Goal: Task Accomplishment & Management: Complete application form

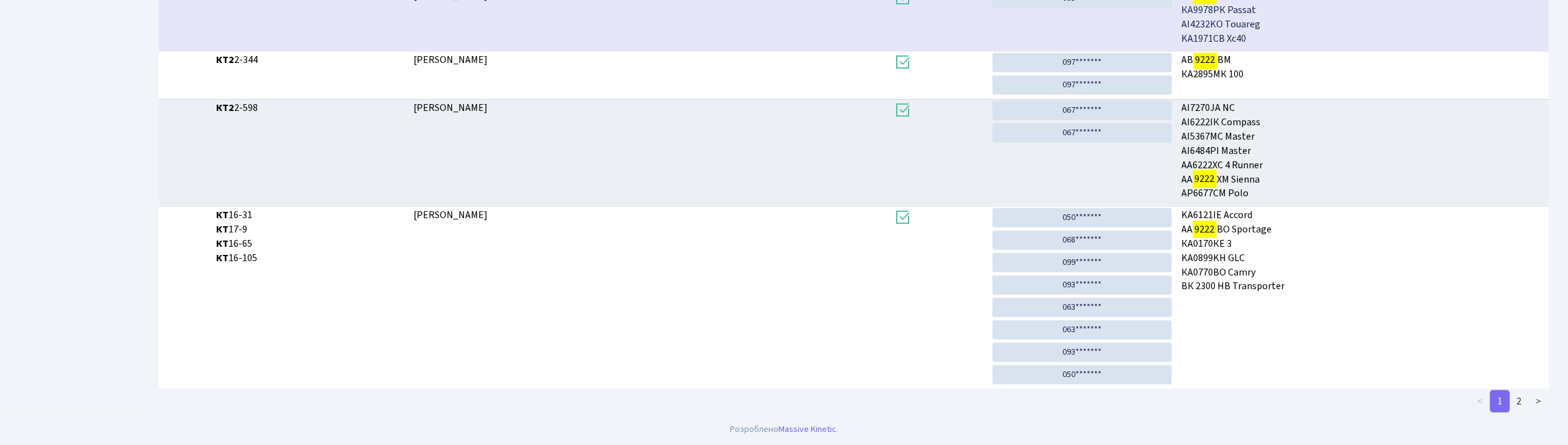
scroll to position [346, 0]
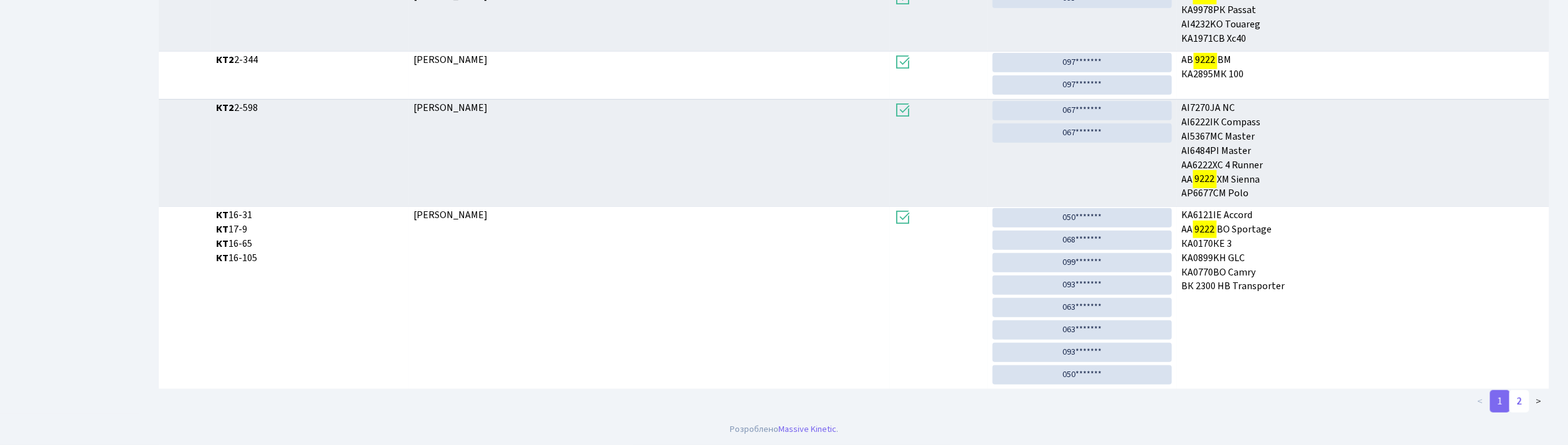
click at [1523, 400] on link "2" at bounding box center [1519, 402] width 20 height 22
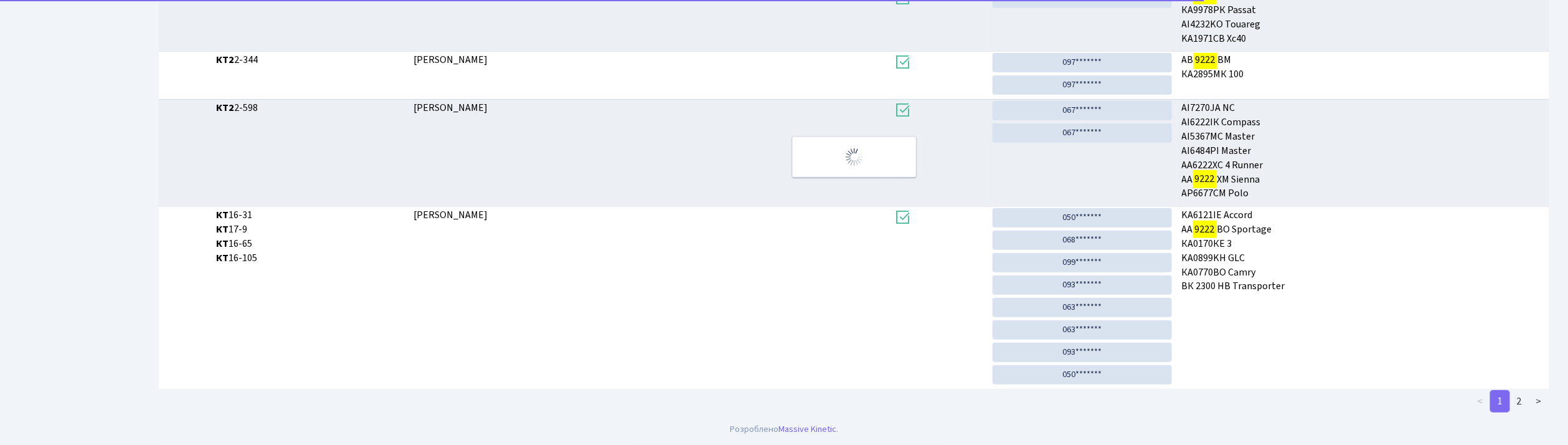
scroll to position [45, 0]
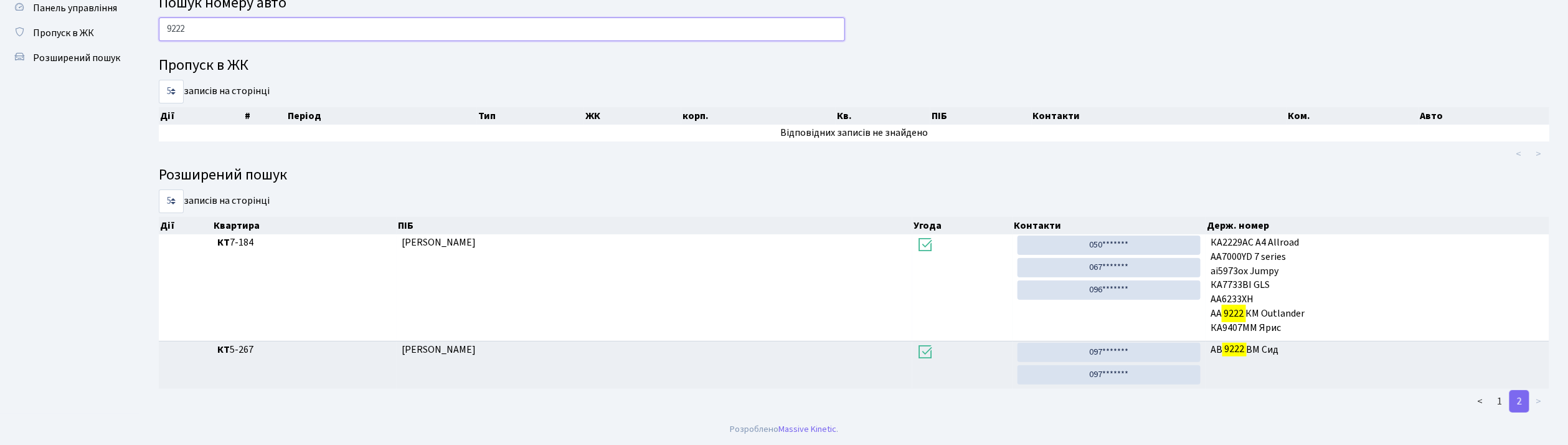
click at [202, 26] on input "9222" at bounding box center [502, 29] width 686 height 24
type input "9"
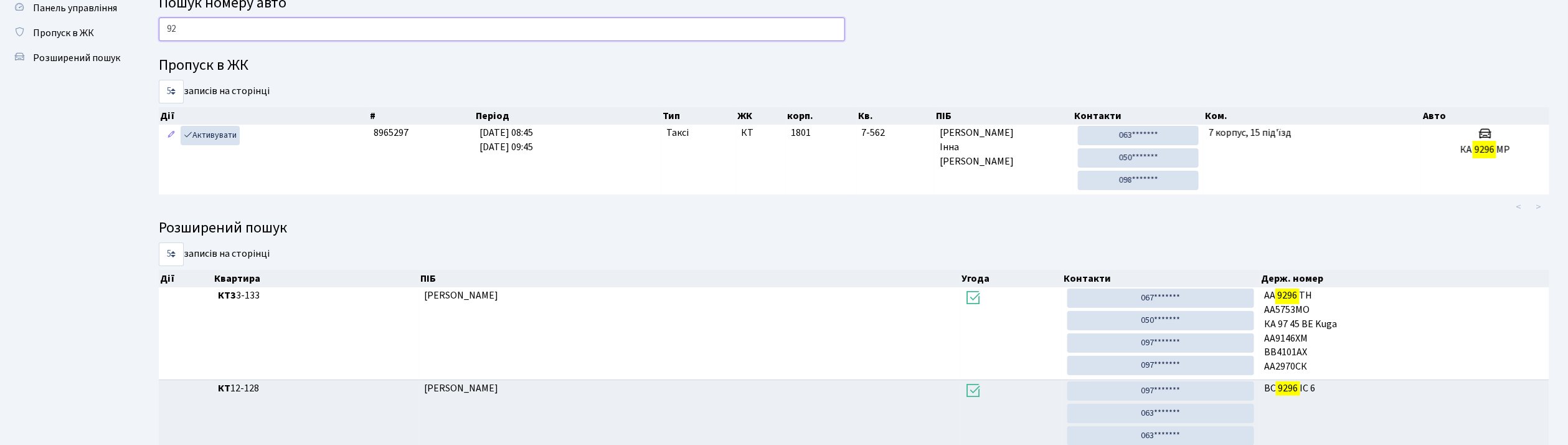
type input "9"
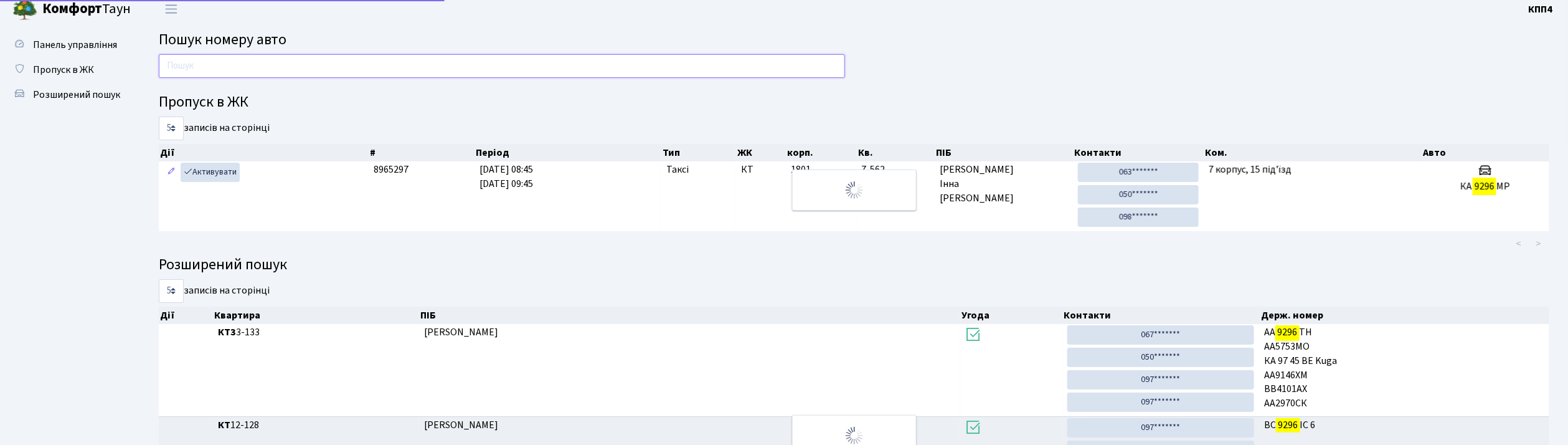
scroll to position [0, 0]
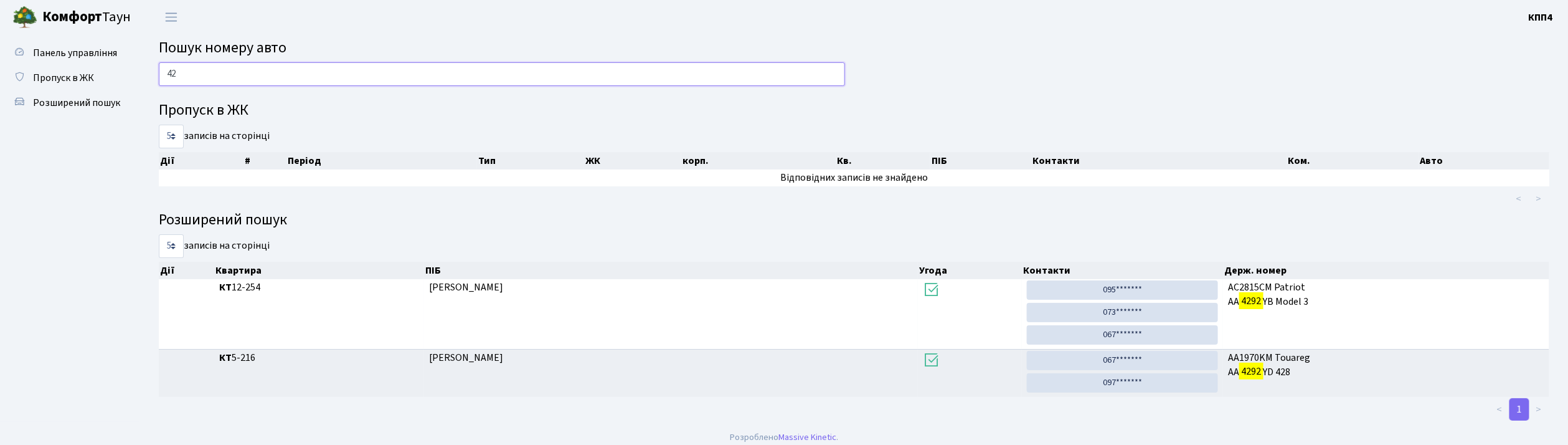
type input "4"
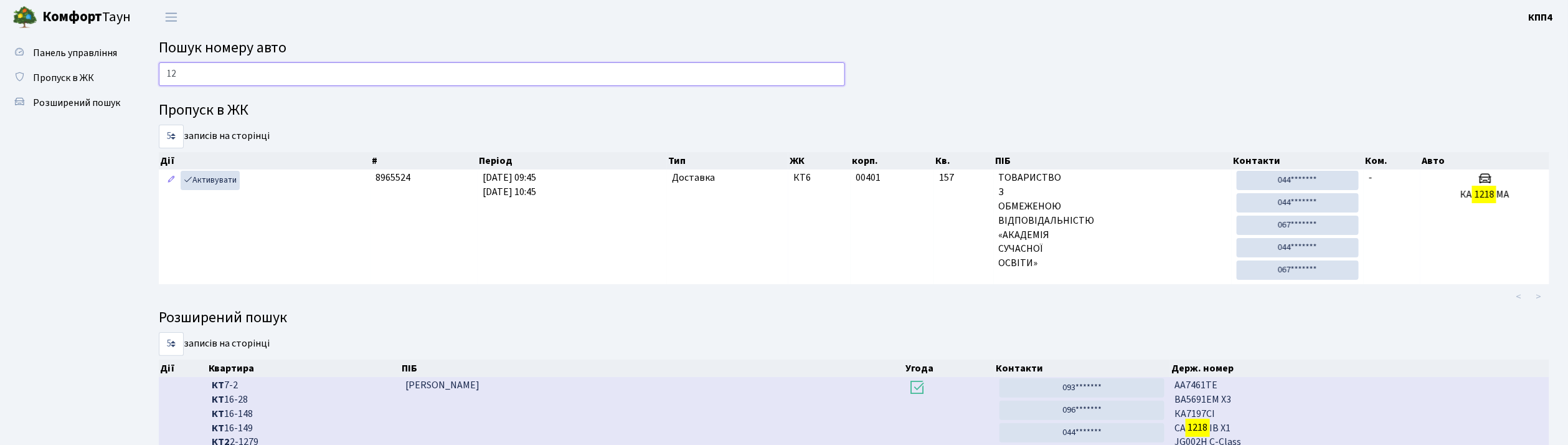
type input "1"
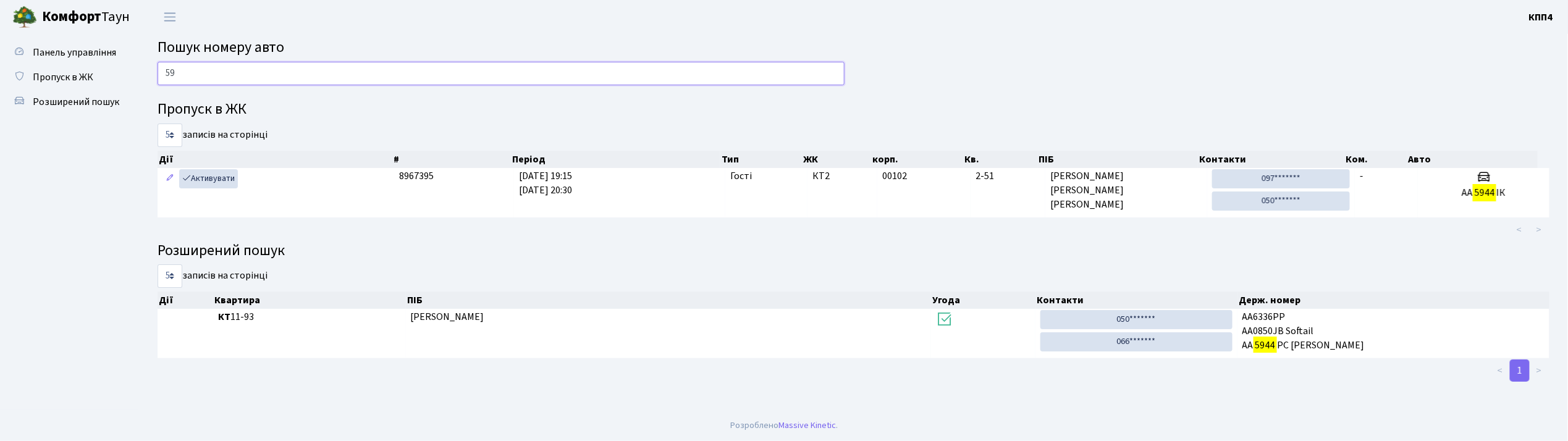
type input "5"
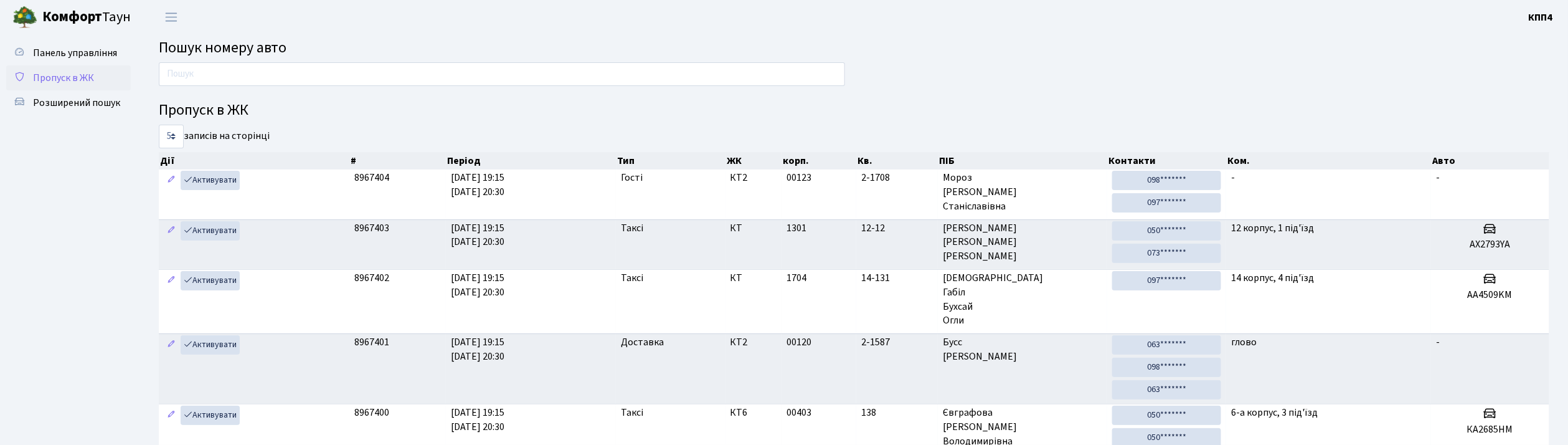
click at [87, 66] on link "Пропуск в ЖК" at bounding box center [69, 78] width 124 height 25
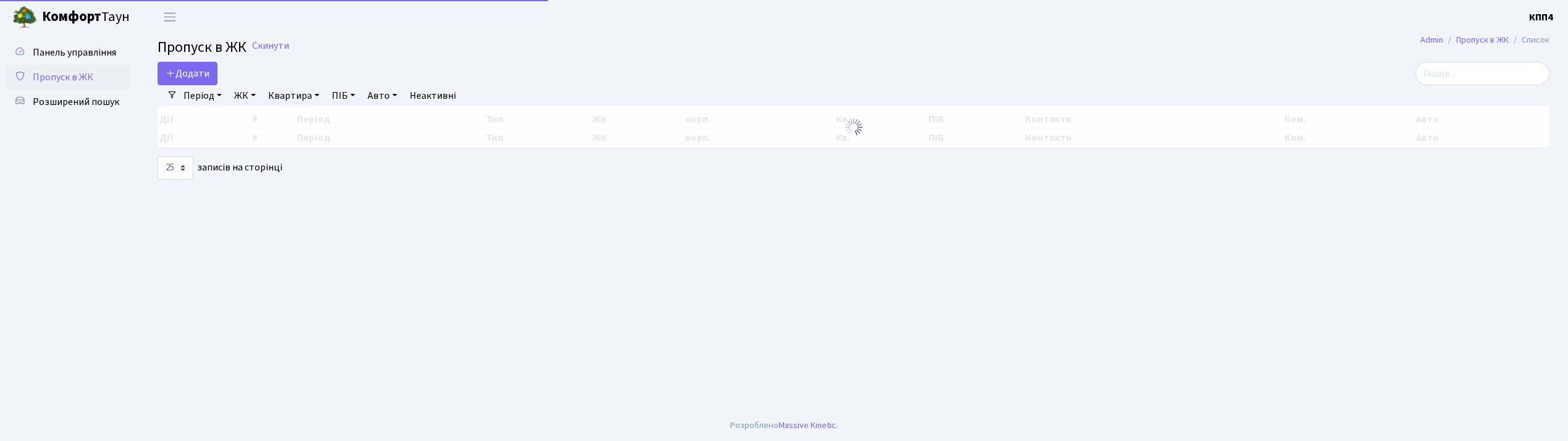
select select "25"
click at [84, 78] on span "Пропуск в ЖК" at bounding box center [62, 78] width 60 height 14
select select "25"
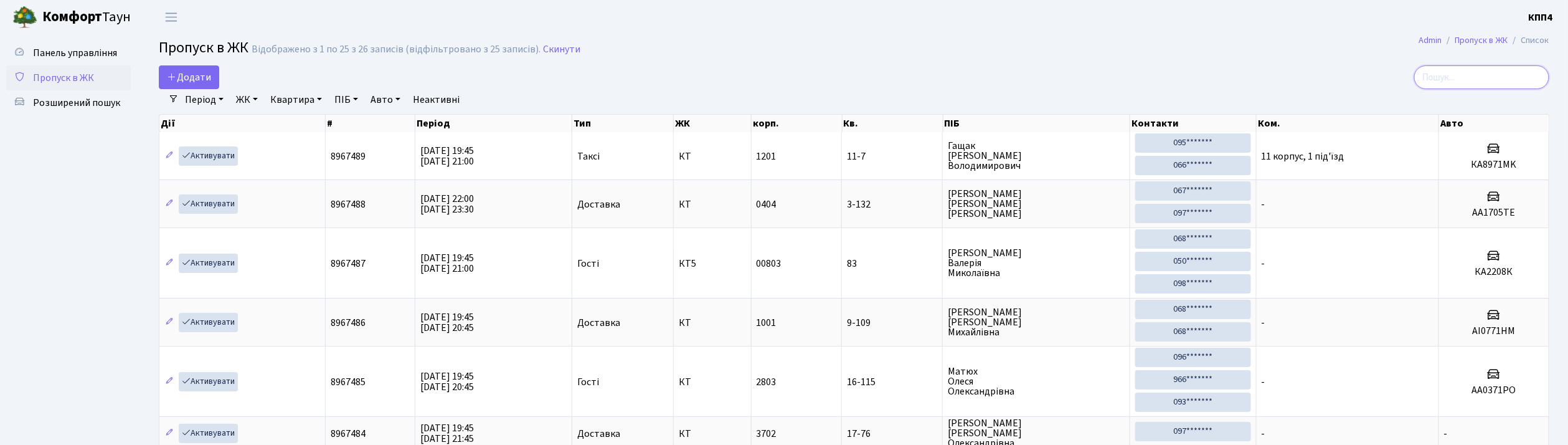
click at [1512, 85] on input "search" at bounding box center [1481, 78] width 135 height 24
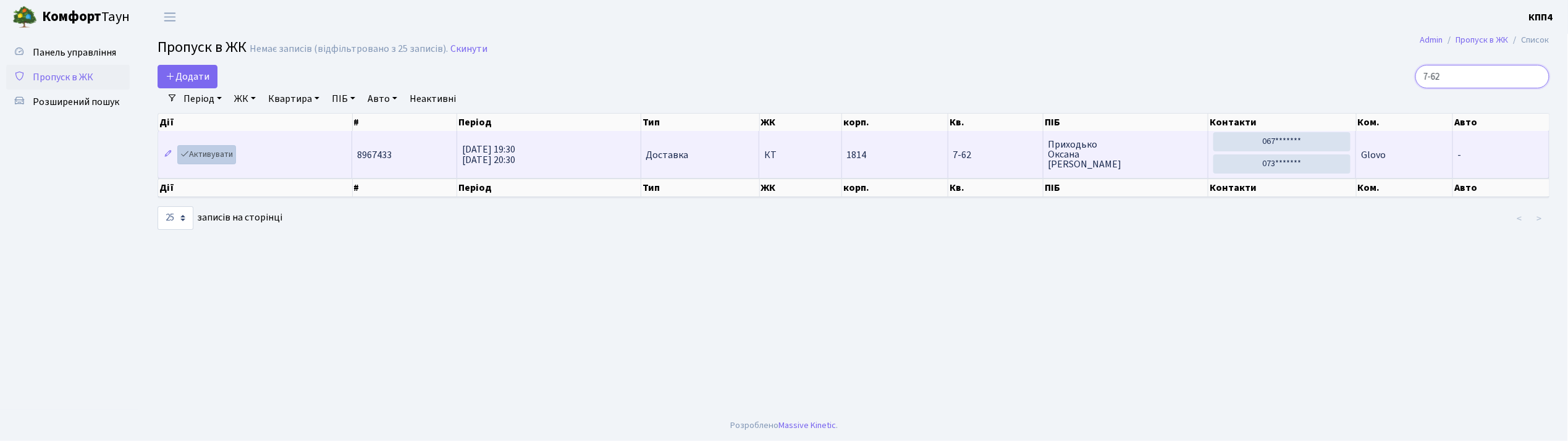
type input "7-62"
click at [218, 152] on link "Активувати" at bounding box center [207, 155] width 59 height 19
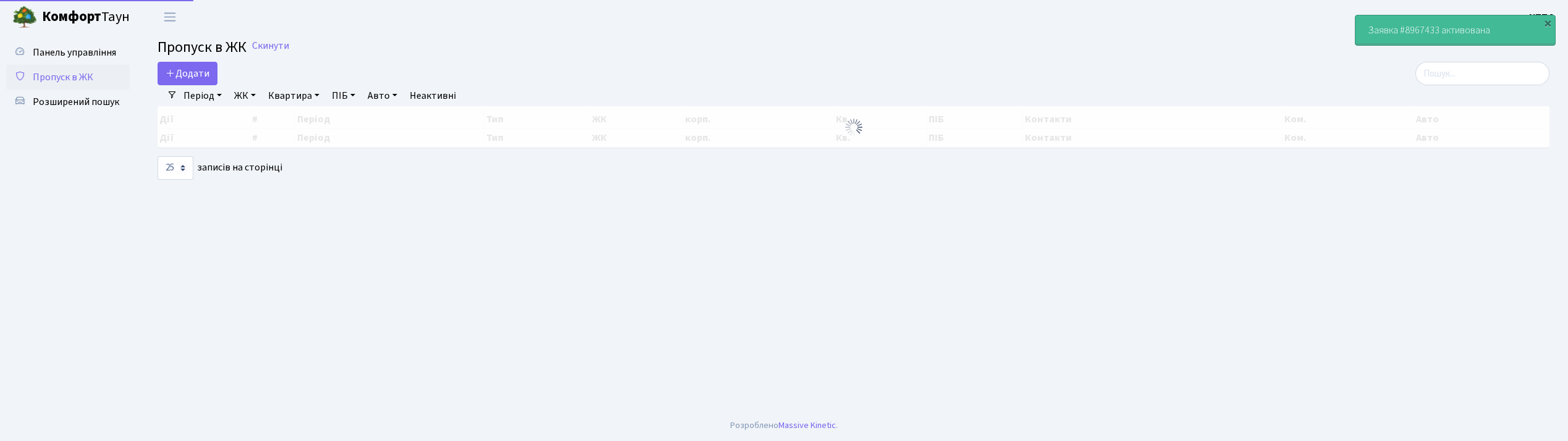
select select "25"
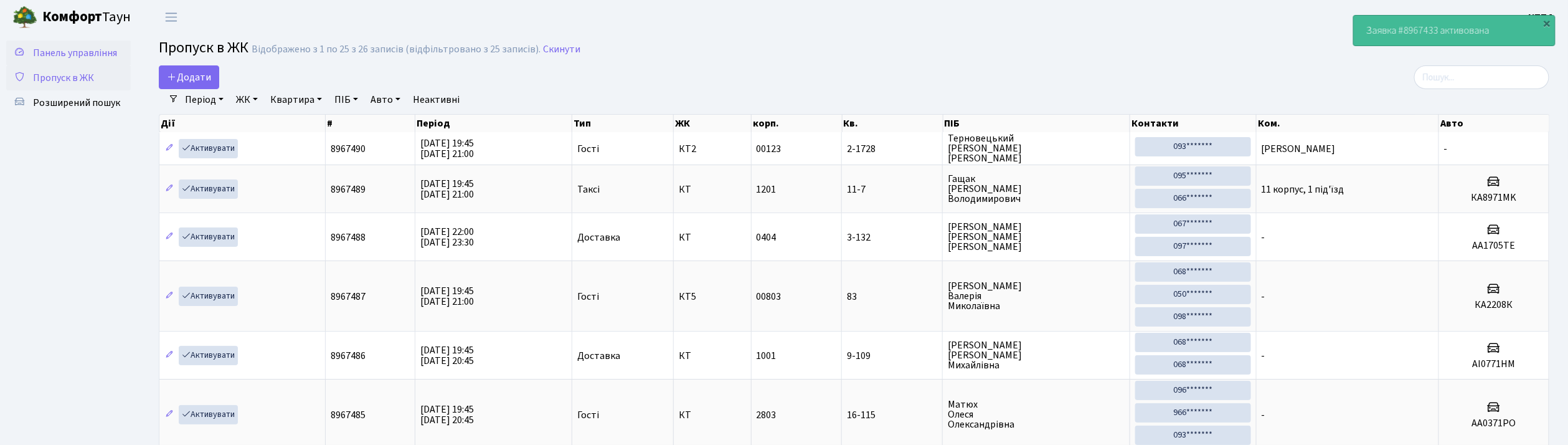
click at [87, 50] on span "Панель управління" at bounding box center [75, 53] width 84 height 14
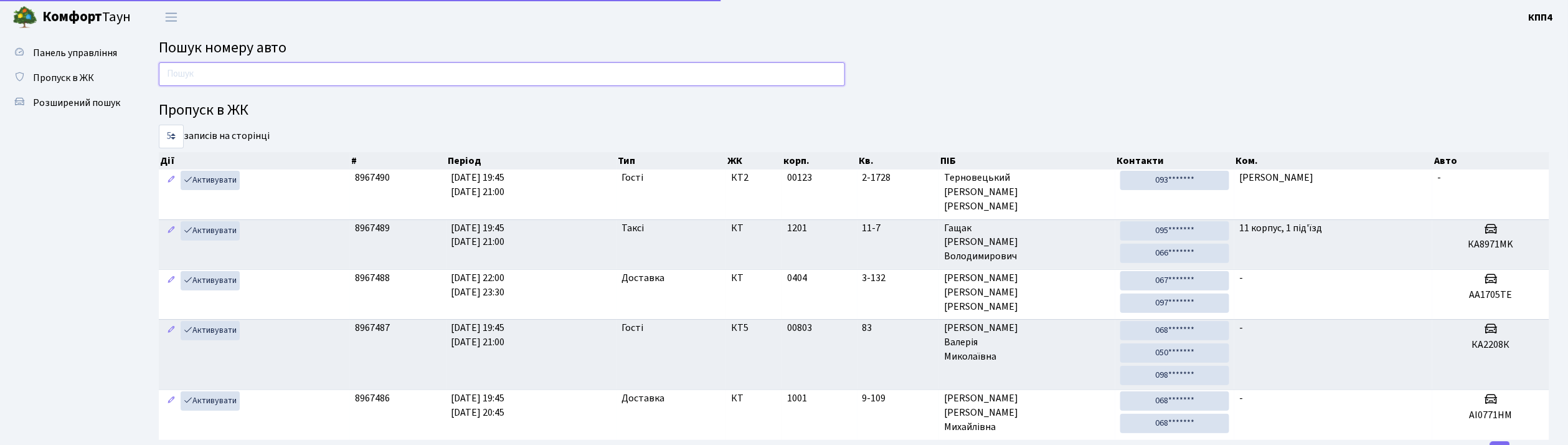
click at [222, 76] on input "text" at bounding box center [502, 74] width 686 height 24
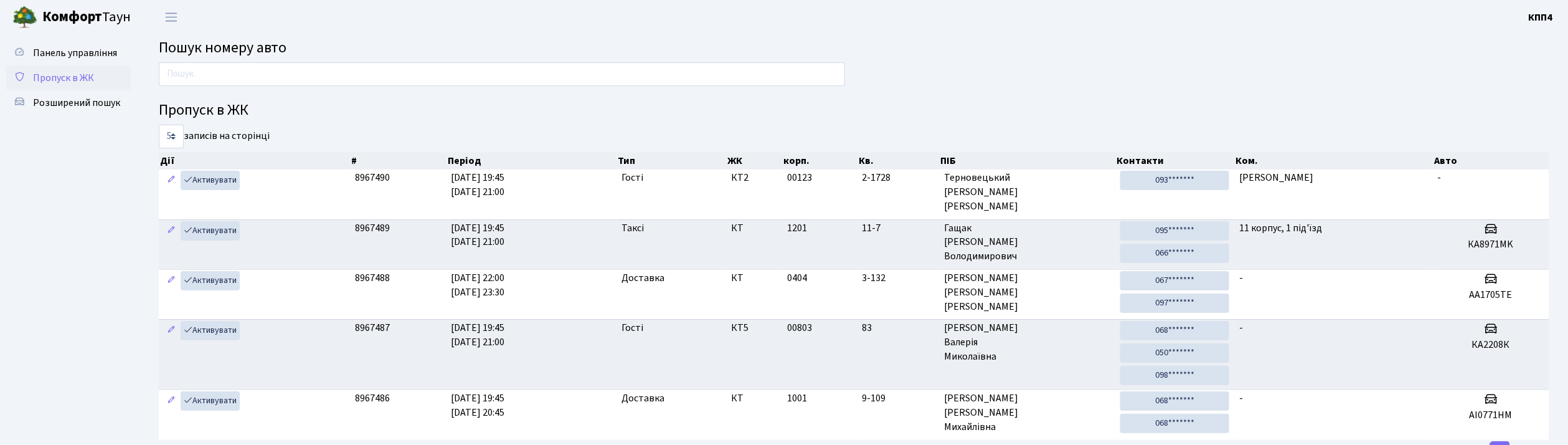
click at [82, 83] on span "Пропуск в ЖК" at bounding box center [63, 78] width 61 height 14
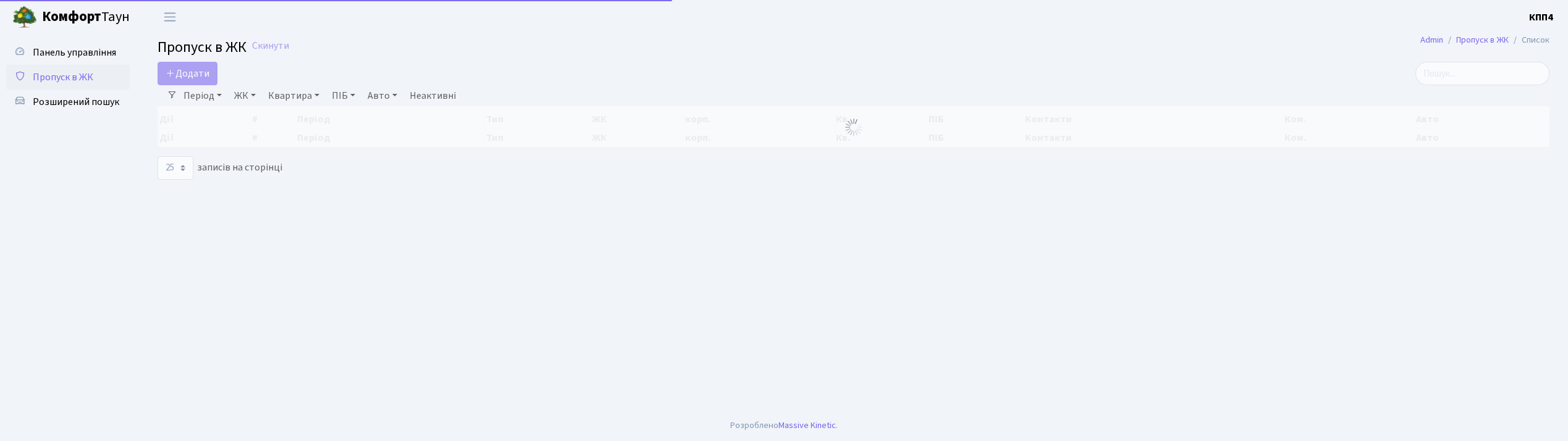
select select "25"
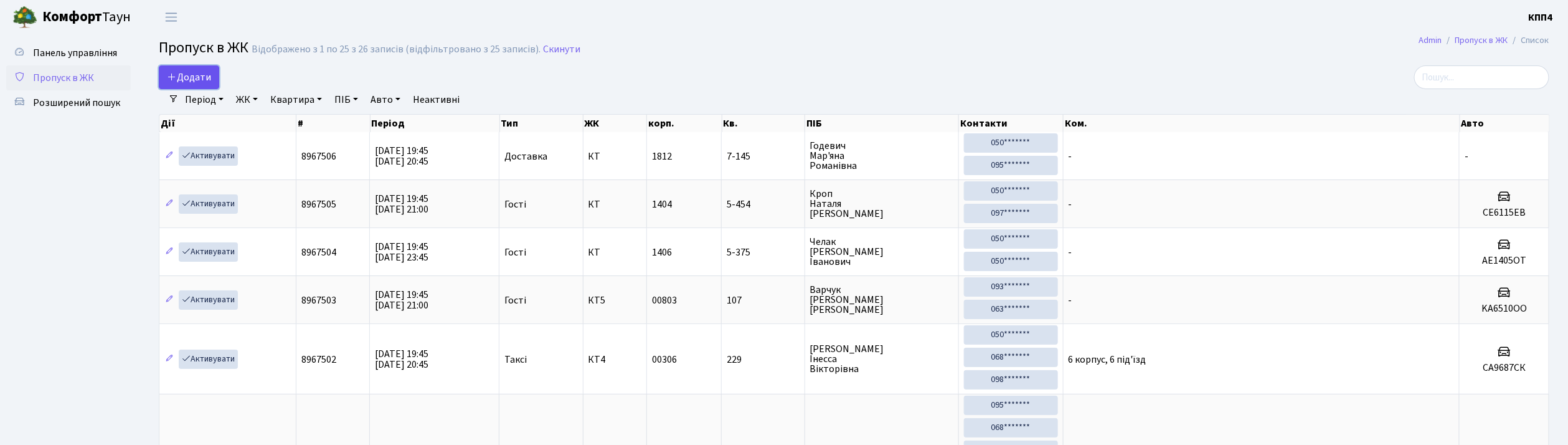
click at [188, 76] on span "Додати" at bounding box center [189, 78] width 44 height 14
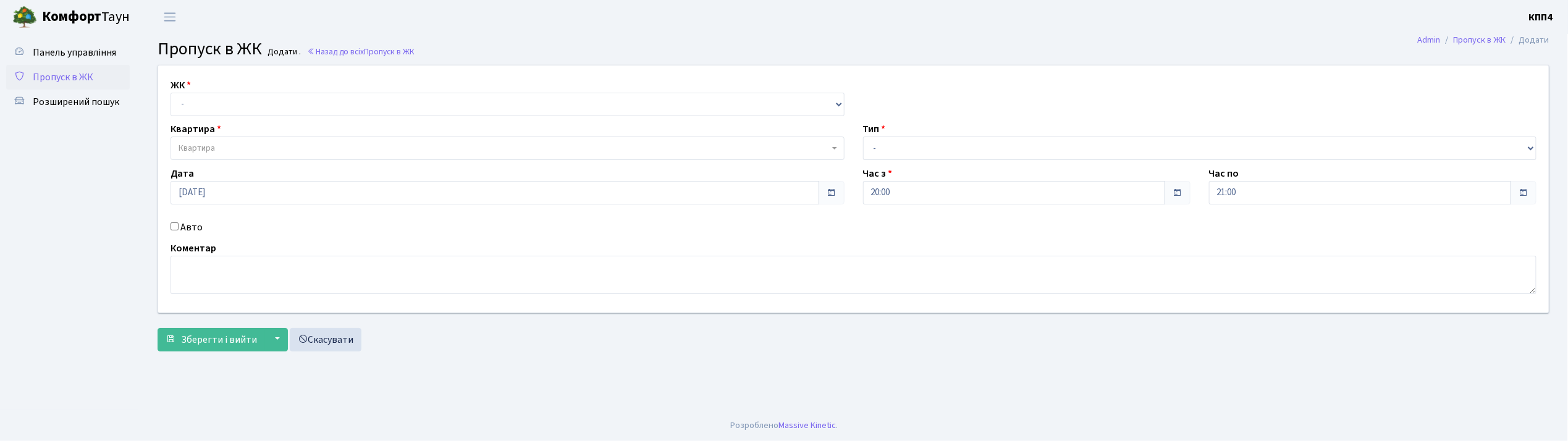
click at [178, 220] on div "Авто" at bounding box center [507, 227] width 693 height 15
click at [178, 230] on div "Авто" at bounding box center [507, 227] width 693 height 15
click at [173, 223] on input "Авто" at bounding box center [175, 227] width 8 height 8
checkbox input "true"
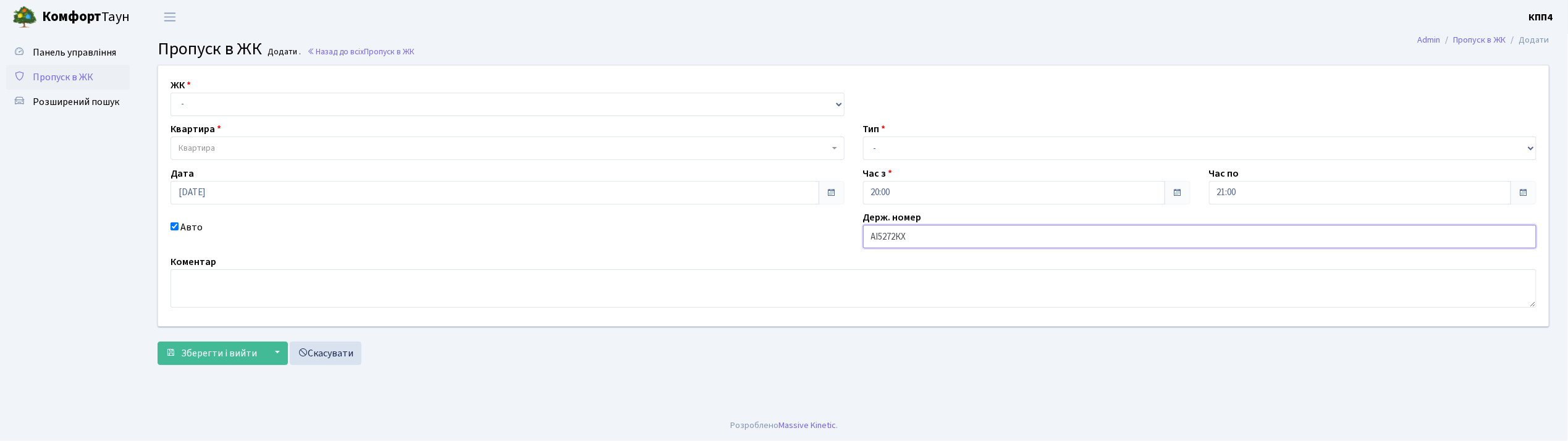
type input "АІ5272КХ"
click at [195, 111] on select "- КТ, вул. Регенераторна, 4 КТ2, просп. Соборності, 17 КТ3, вул. Березнева, 16 …" at bounding box center [508, 105] width 674 height 24
select select "271"
click at [171, 93] on select "- КТ, вул. Регенераторна, 4 КТ2, просп. Соборності, 17 КТ3, вул. Березнева, 16 …" at bounding box center [508, 105] width 674 height 24
select select
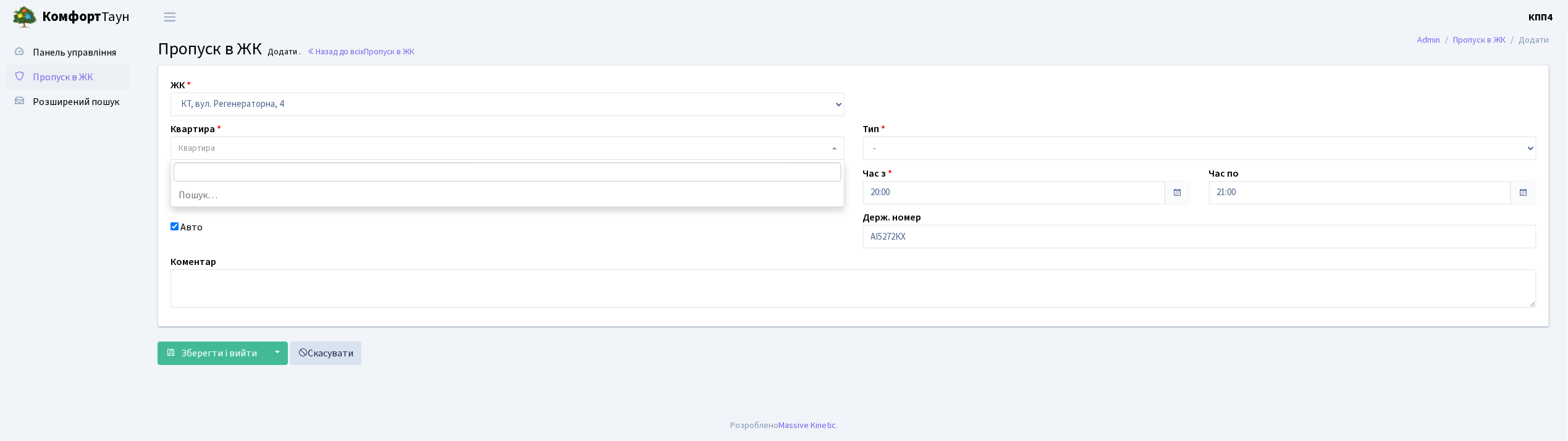
click at [200, 139] on span "Квартира" at bounding box center [508, 148] width 674 height 24
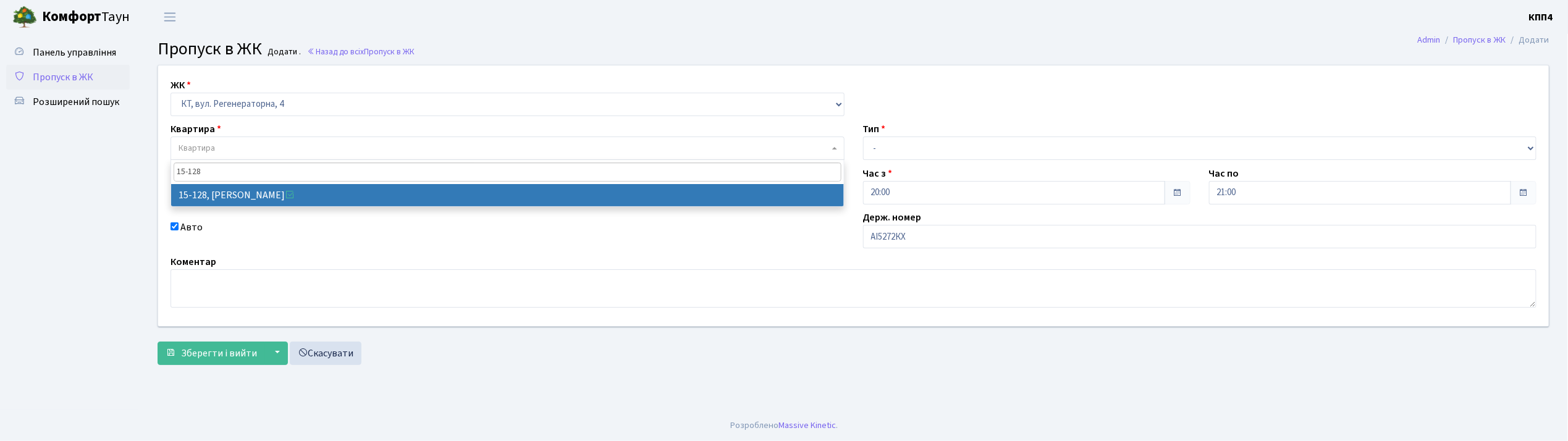
type input "15-128"
select select "8903"
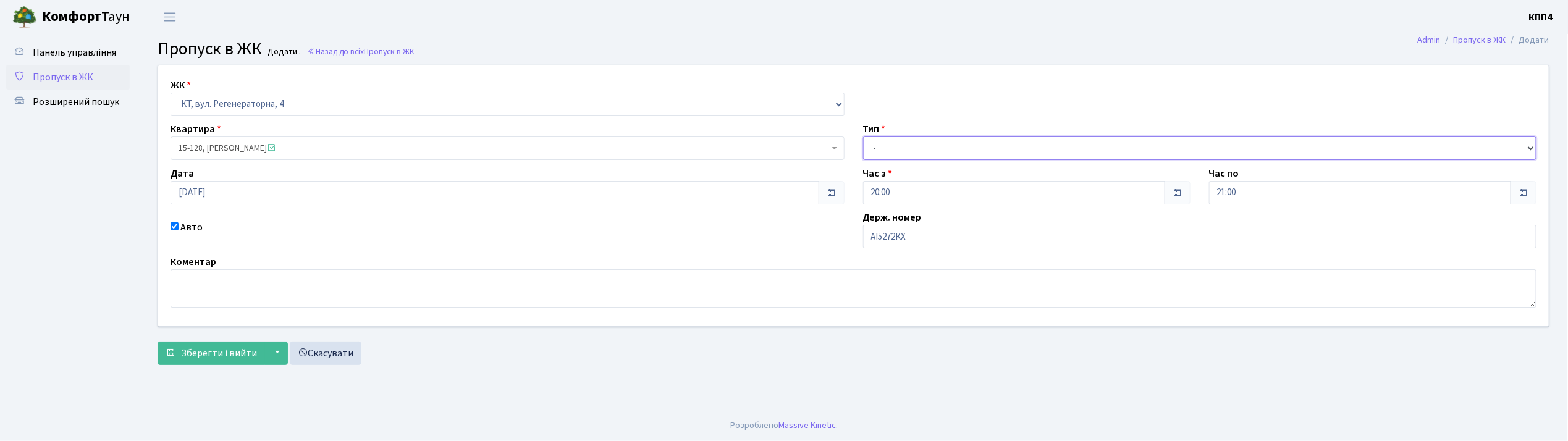
click at [917, 150] on select "- Доставка Таксі Гості Сервіс" at bounding box center [1200, 148] width 674 height 24
select select "2"
click at [863, 137] on select "- Доставка Таксі Гості Сервіс" at bounding box center [1200, 148] width 674 height 24
click at [218, 359] on span "Зберегти і вийти" at bounding box center [219, 354] width 76 height 14
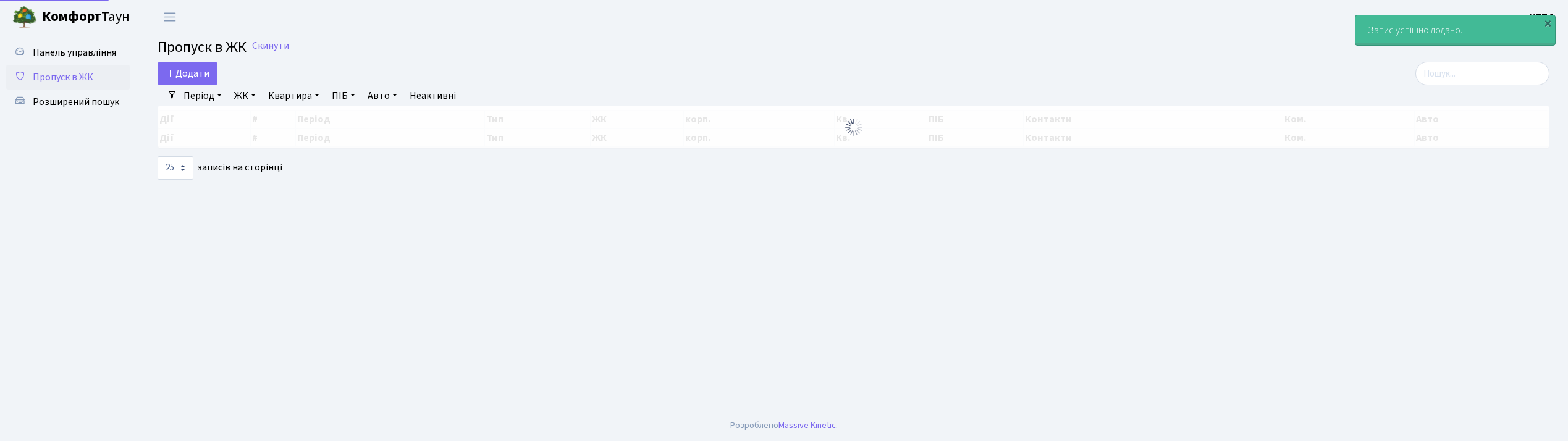
select select "25"
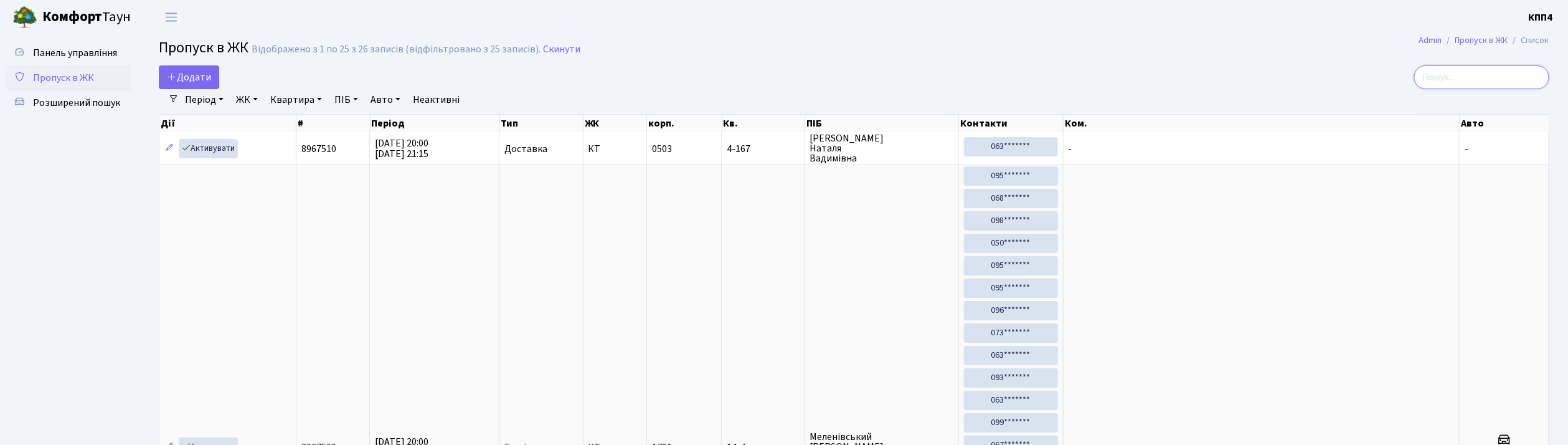
click at [1455, 75] on input "search" at bounding box center [1481, 78] width 135 height 24
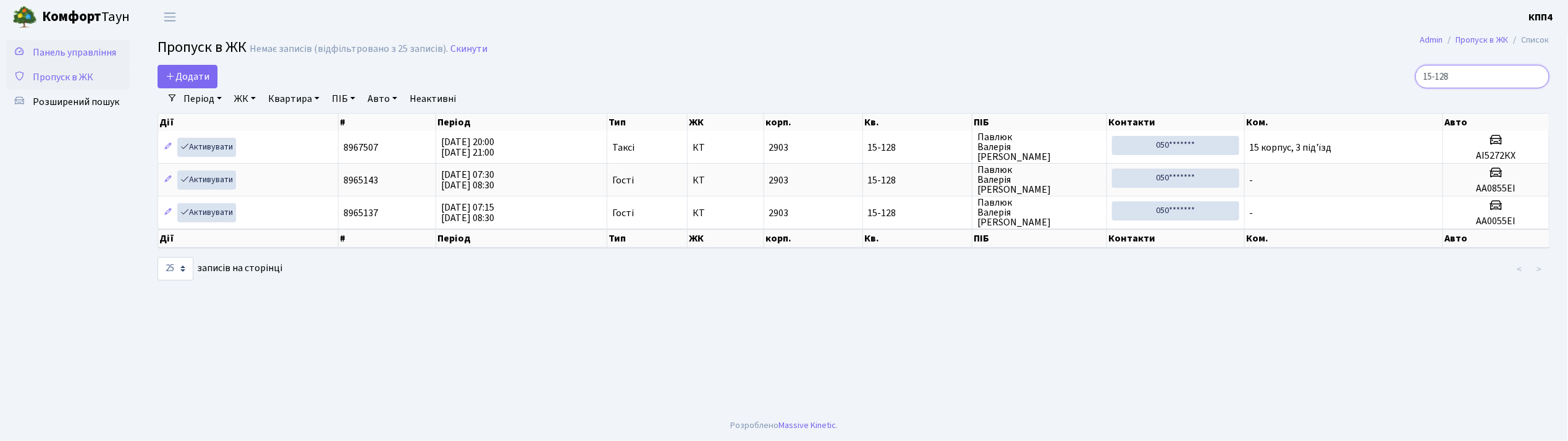
type input "15-128"
click at [73, 49] on span "Панель управління" at bounding box center [74, 53] width 83 height 14
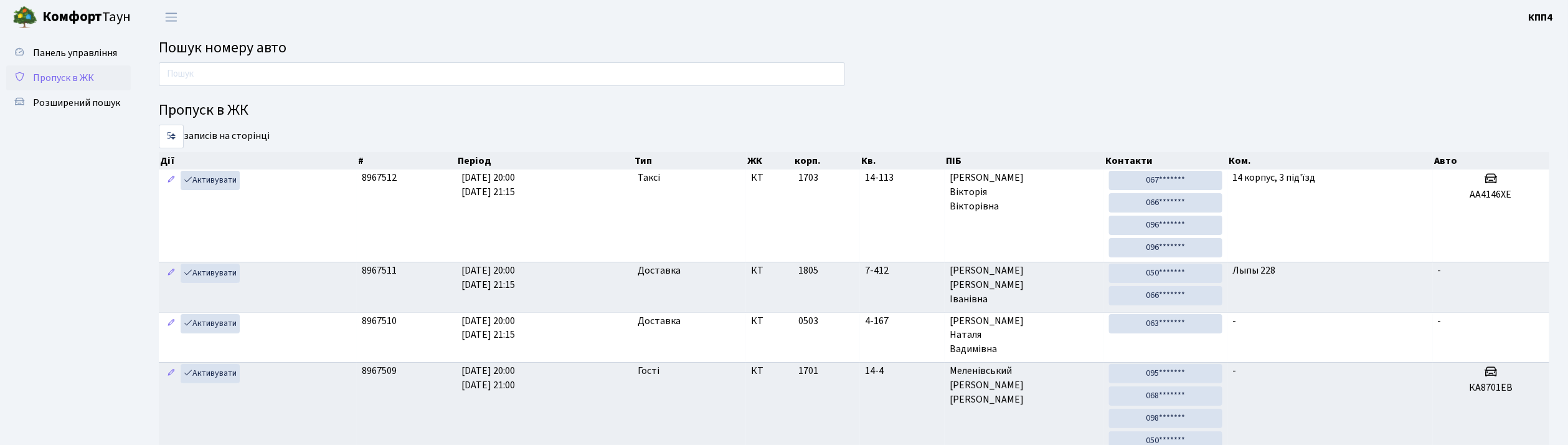
click at [62, 71] on span "Пропуск в ЖК" at bounding box center [63, 78] width 61 height 14
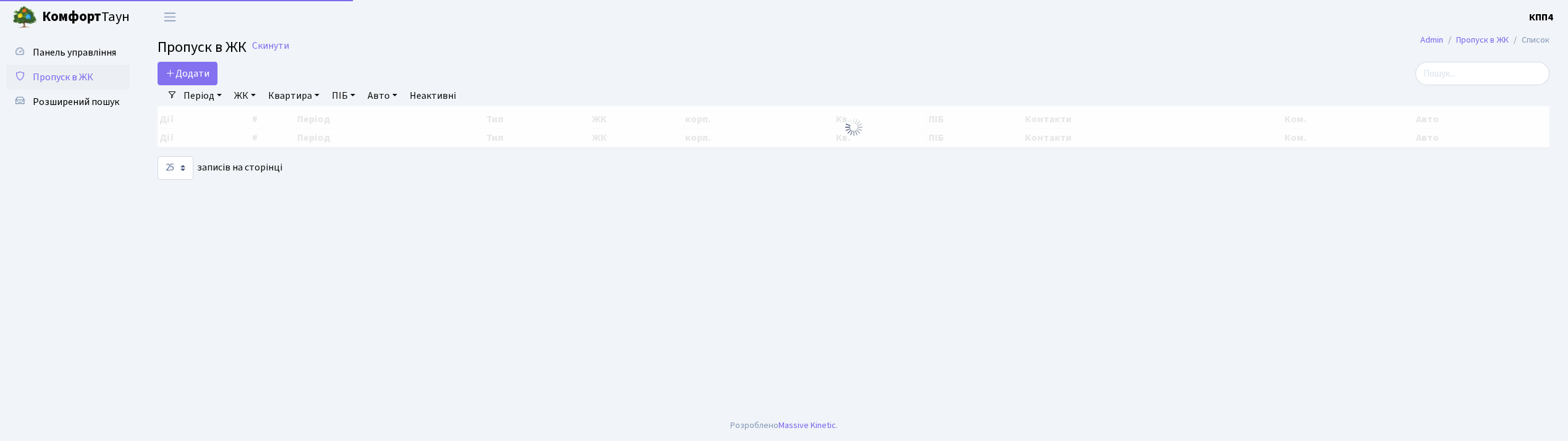
select select "25"
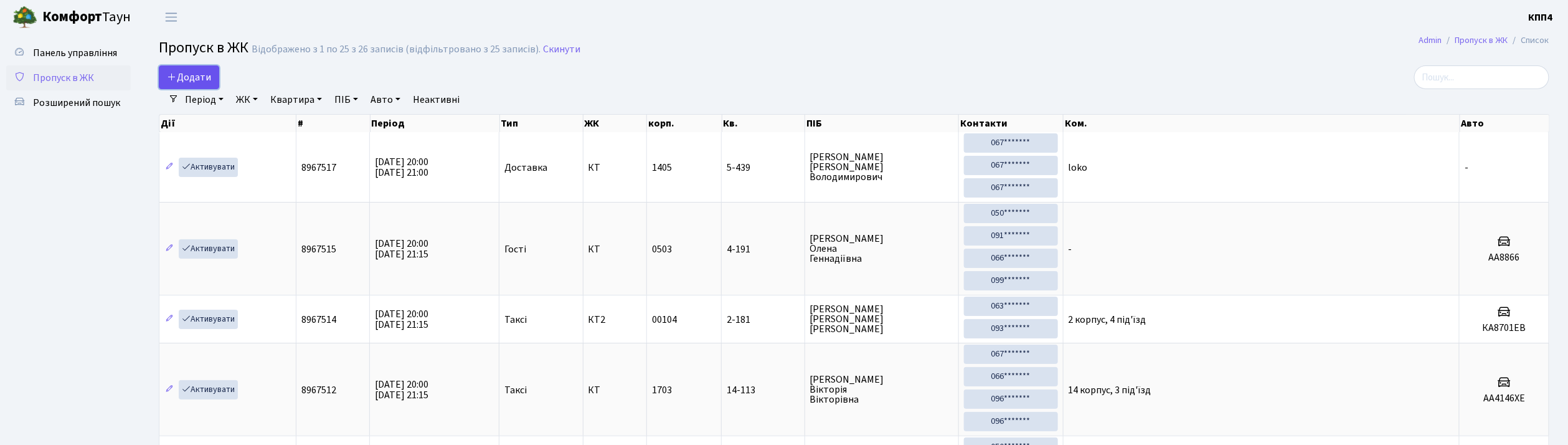
click at [185, 80] on span "Додати" at bounding box center [189, 78] width 44 height 14
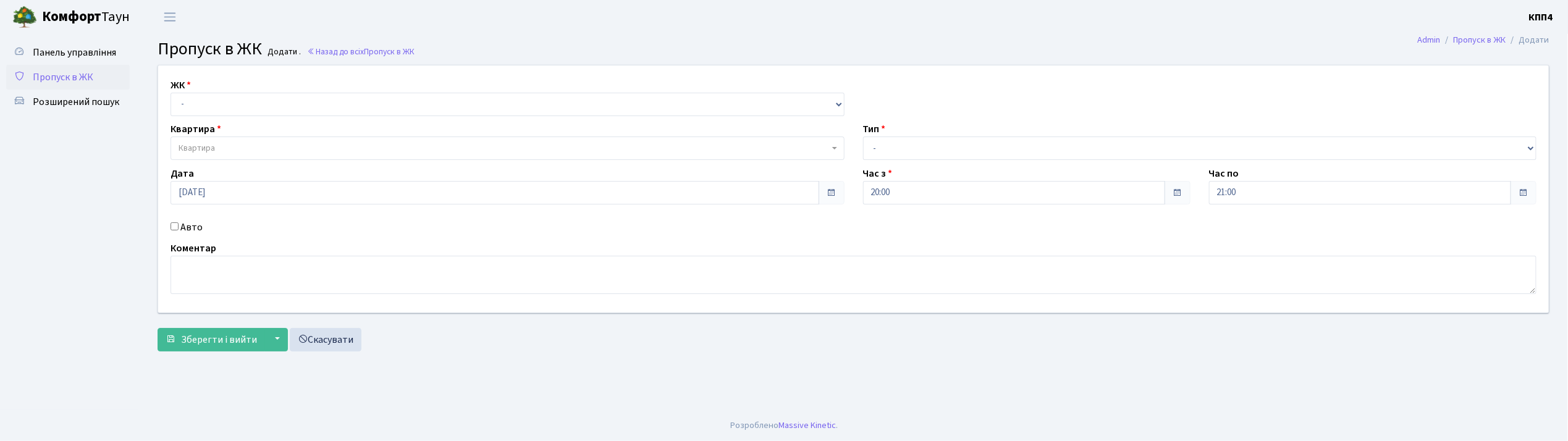
click at [175, 225] on input "Авто" at bounding box center [175, 227] width 8 height 8
checkbox input "true"
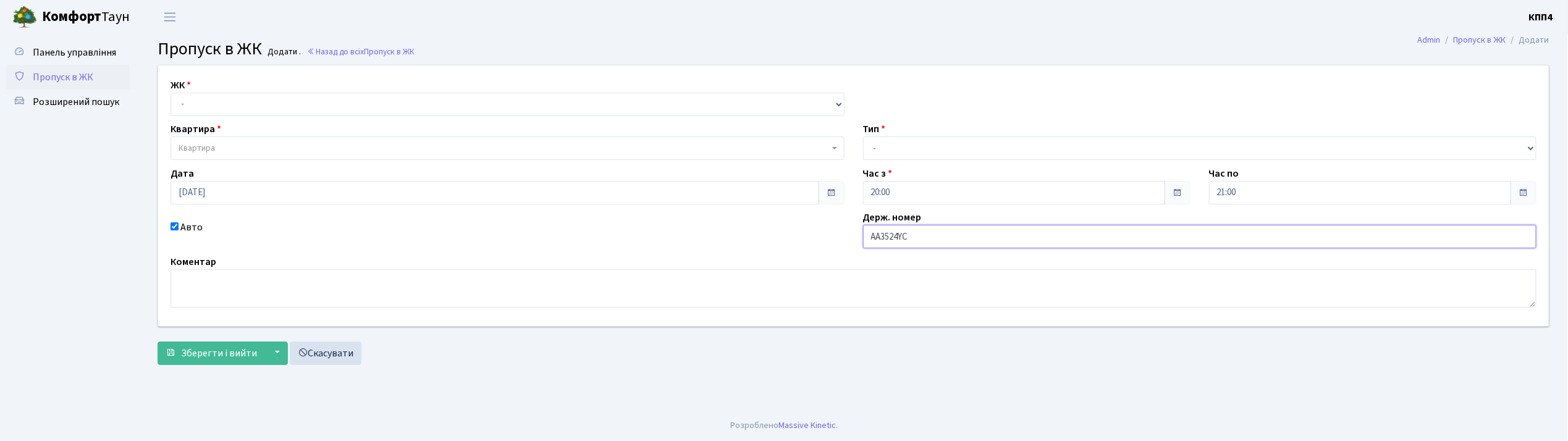
type input "АА3524YС"
click at [248, 105] on select "- КТ, вул. Регенераторна, 4 КТ2, просп. Соборності, 17 КТ3, вул. Березнева, 16 …" at bounding box center [508, 105] width 674 height 24
select select "271"
click at [171, 93] on select "- КТ, вул. Регенераторна, 4 КТ2, просп. Соборності, 17 КТ3, вул. Березнева, 16 …" at bounding box center [508, 105] width 674 height 24
select select
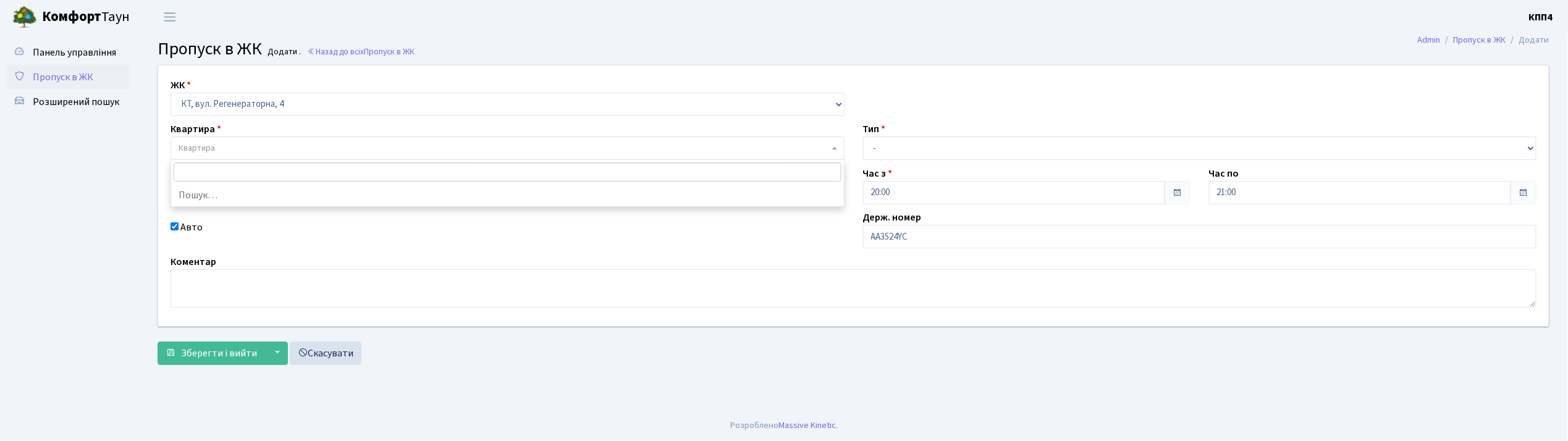
click at [234, 154] on span "Квартира" at bounding box center [503, 148] width 651 height 12
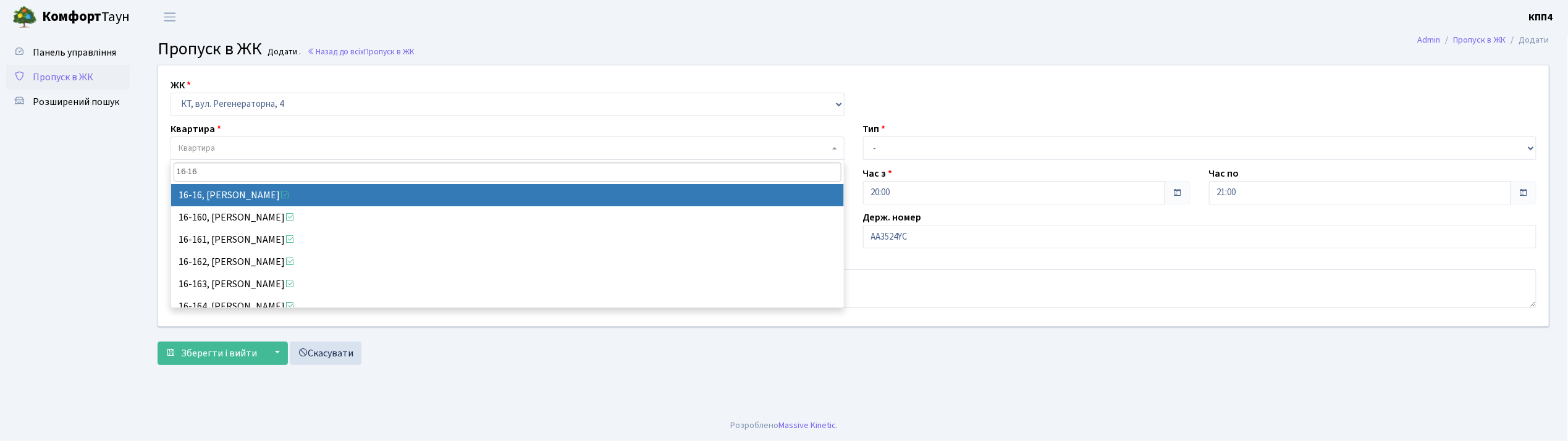
type input "16-16"
select select "8577"
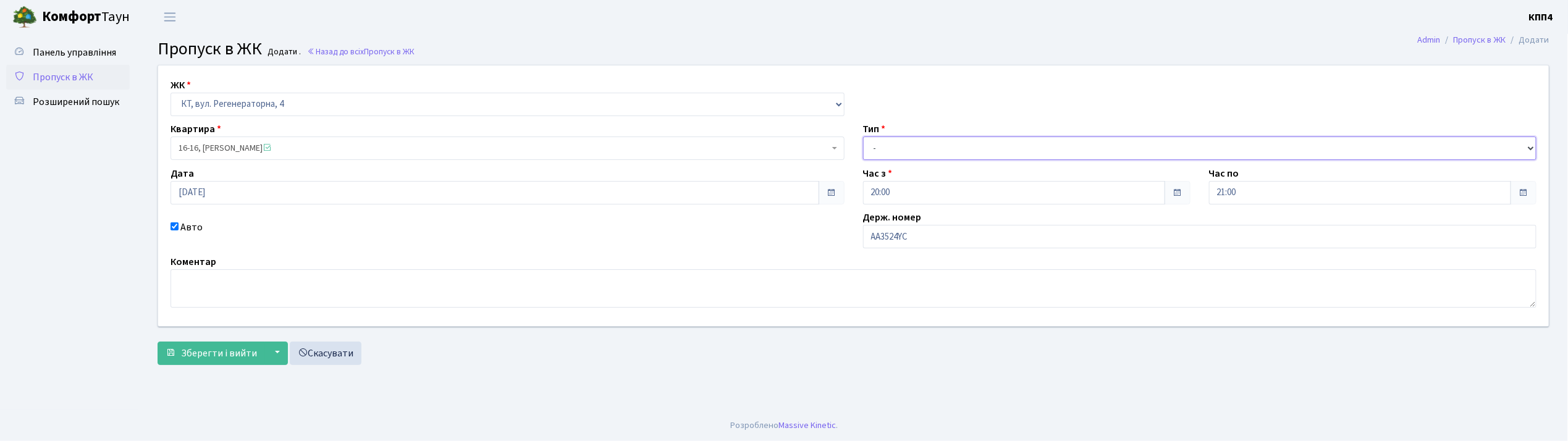
click at [905, 139] on select "- Доставка Таксі Гості Сервіс" at bounding box center [1200, 148] width 674 height 24
select select "2"
click at [863, 137] on select "- Доставка Таксі Гості Сервіс" at bounding box center [1200, 148] width 674 height 24
click at [203, 354] on span "Зберегти і вийти" at bounding box center [219, 354] width 76 height 14
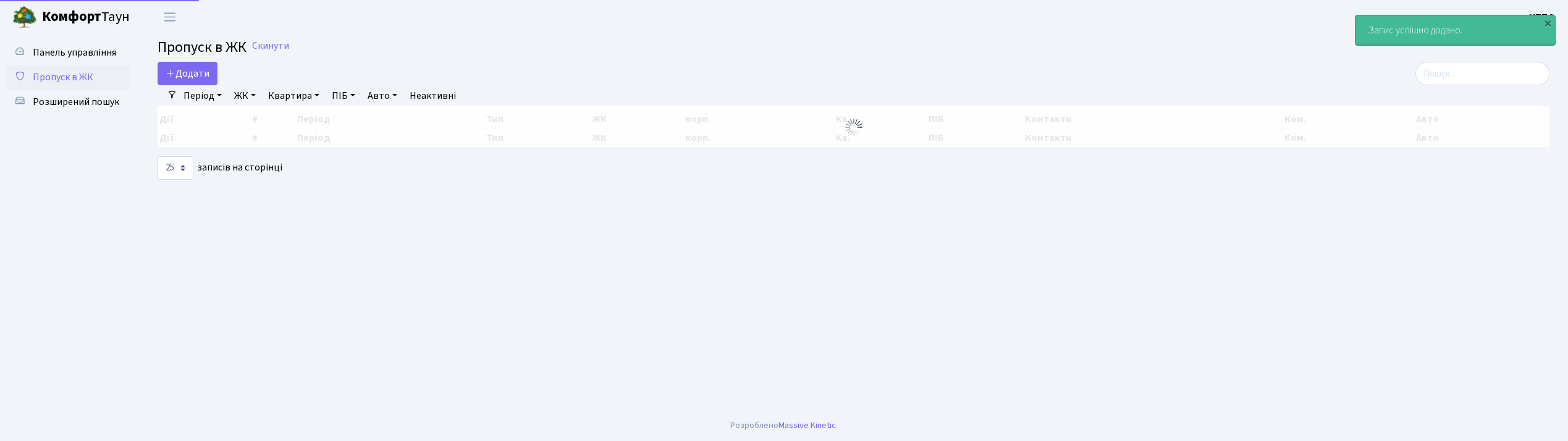
select select "25"
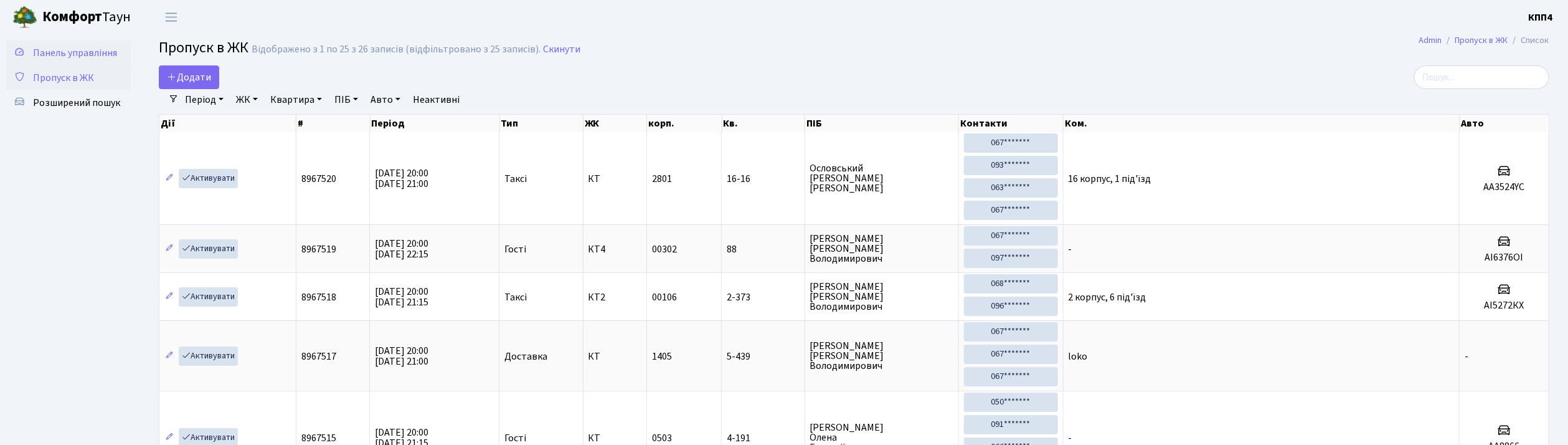
click at [61, 55] on span "Панель управління" at bounding box center [75, 53] width 84 height 14
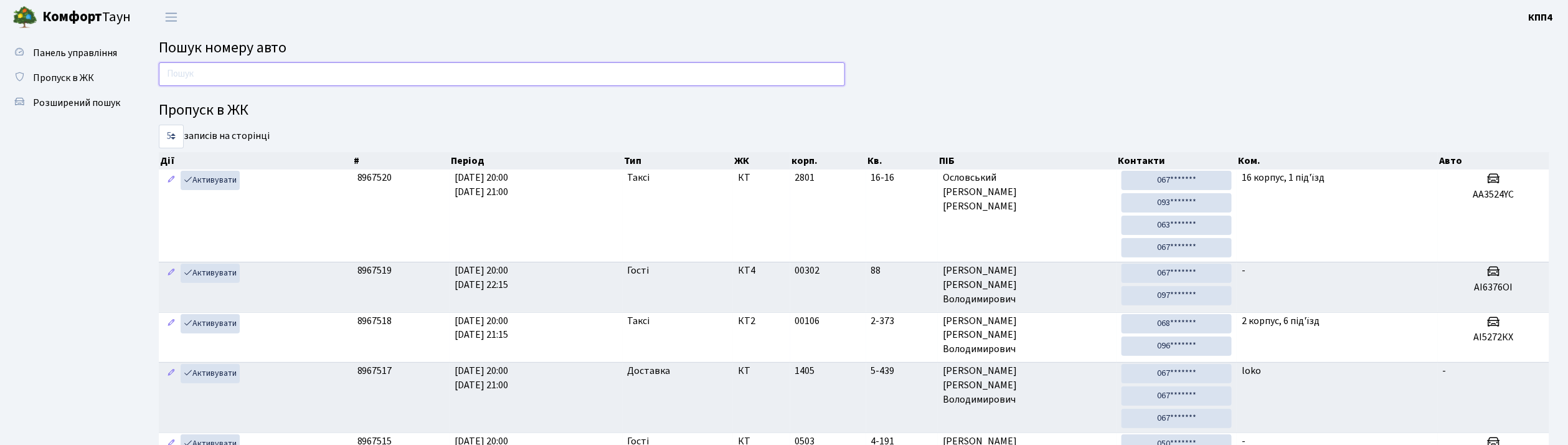
click at [215, 83] on input "text" at bounding box center [502, 74] width 686 height 24
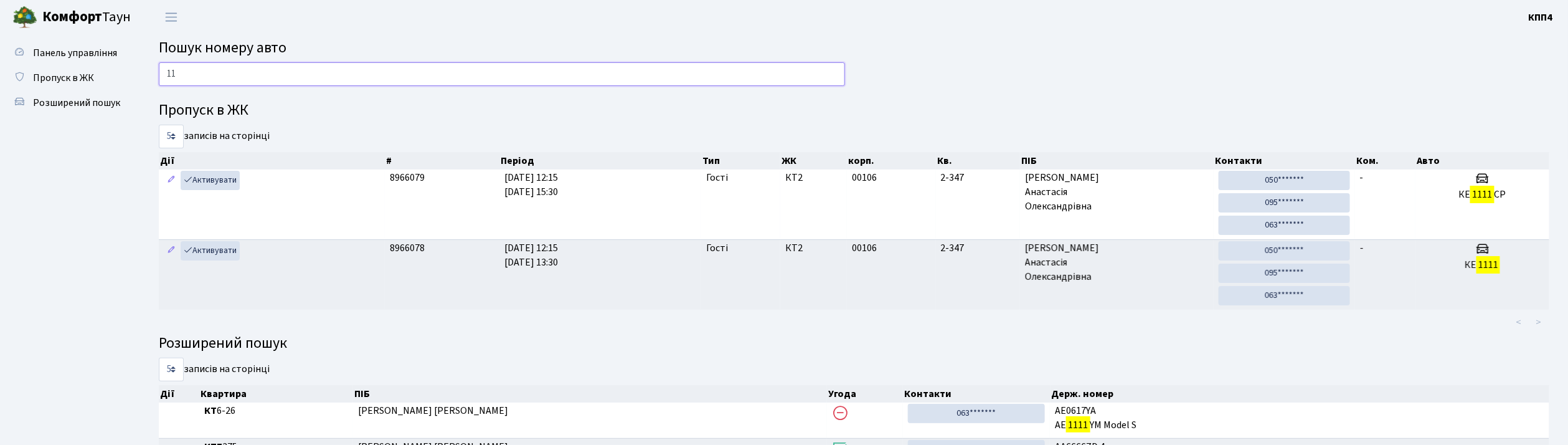
type input "1"
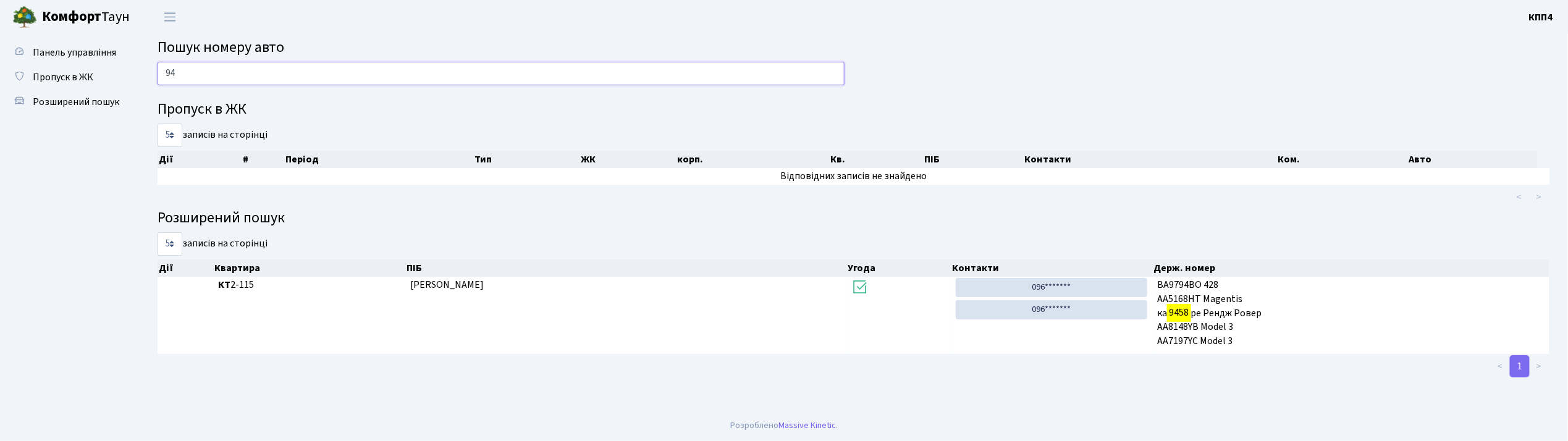
type input "9"
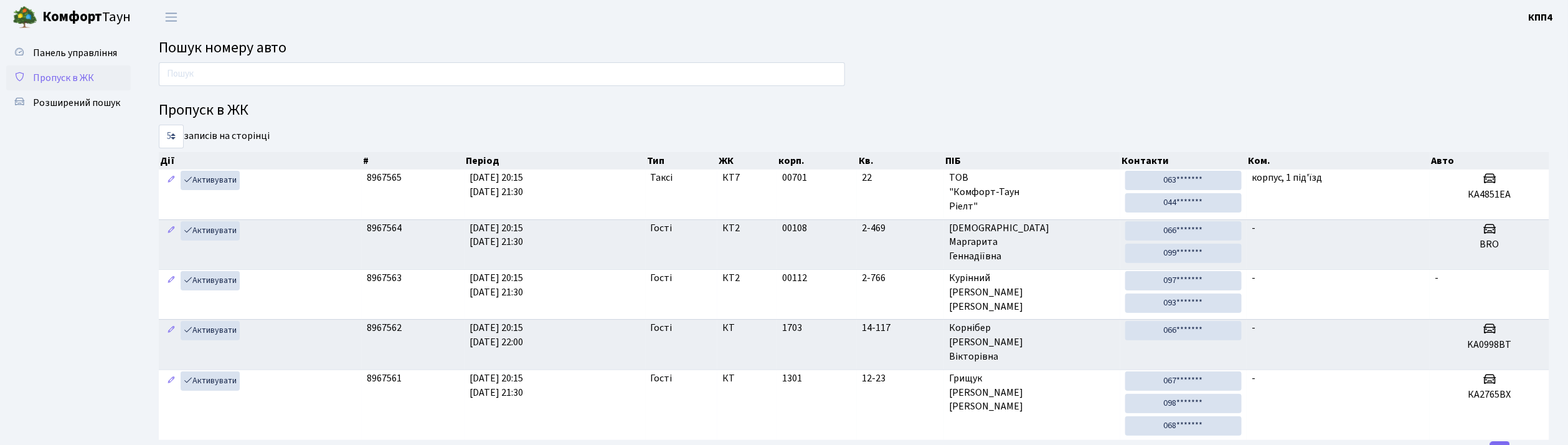
click at [46, 83] on span "Пропуск в ЖК" at bounding box center [63, 78] width 61 height 14
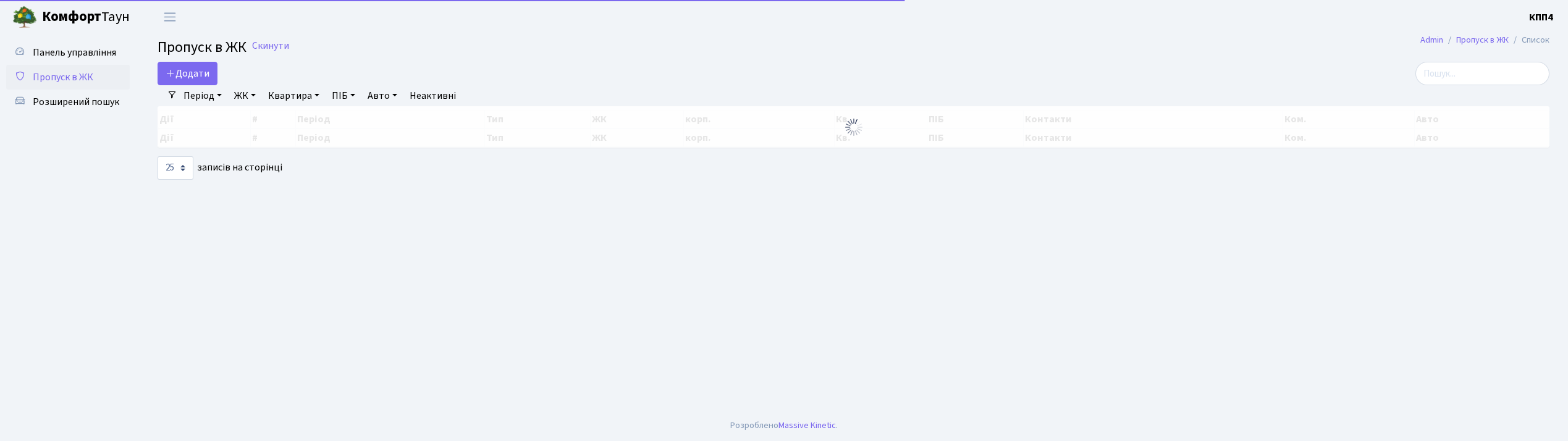
select select "25"
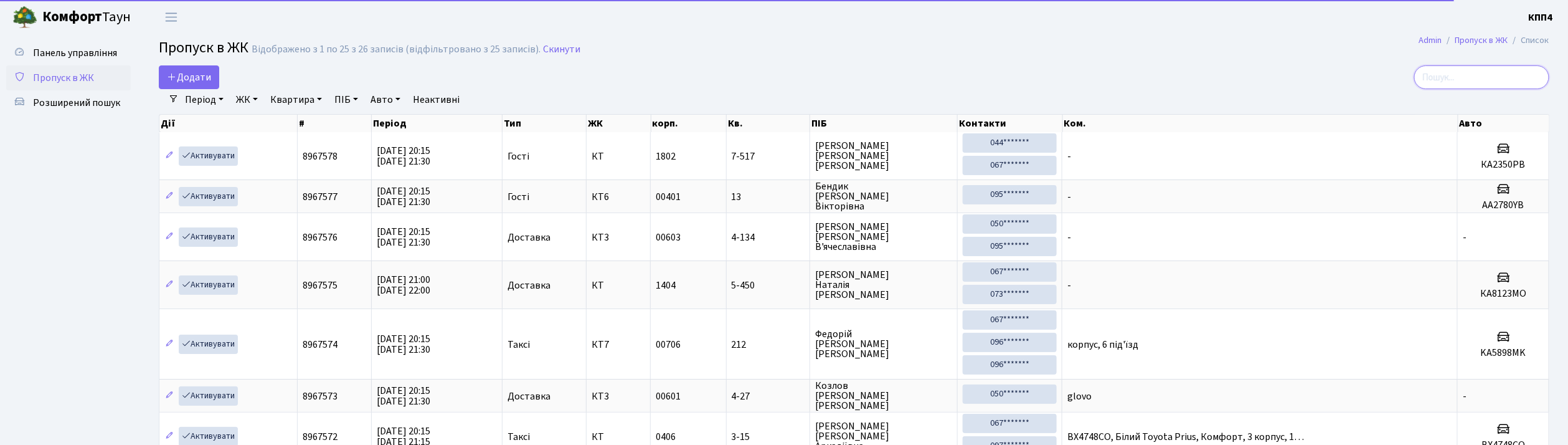
click at [1483, 85] on input "search" at bounding box center [1481, 78] width 135 height 24
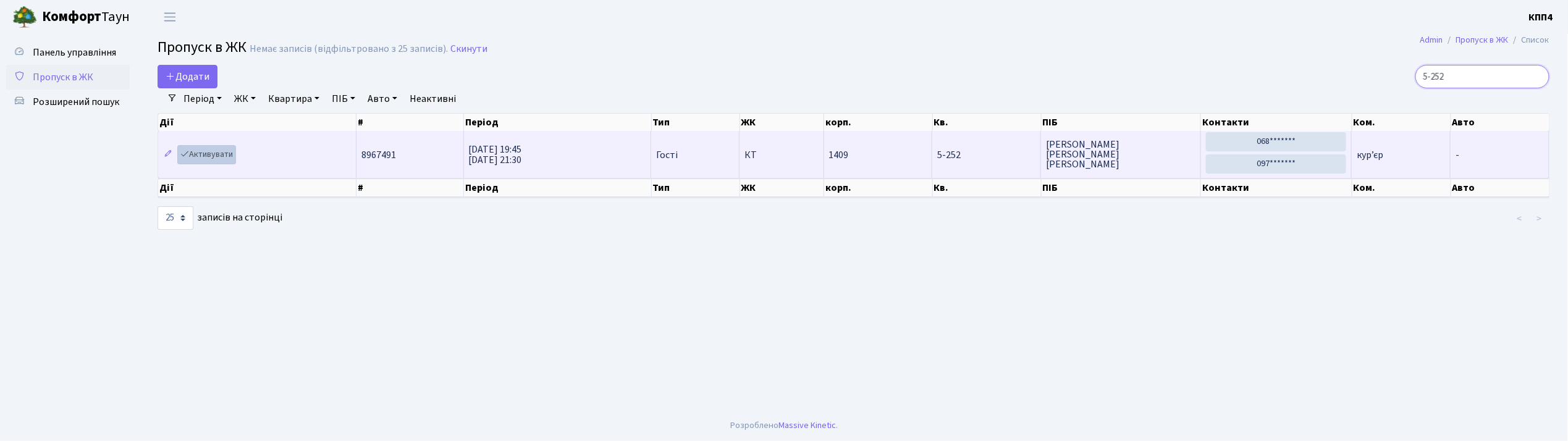
type input "5-252"
click at [204, 159] on link "Активувати" at bounding box center [207, 155] width 59 height 19
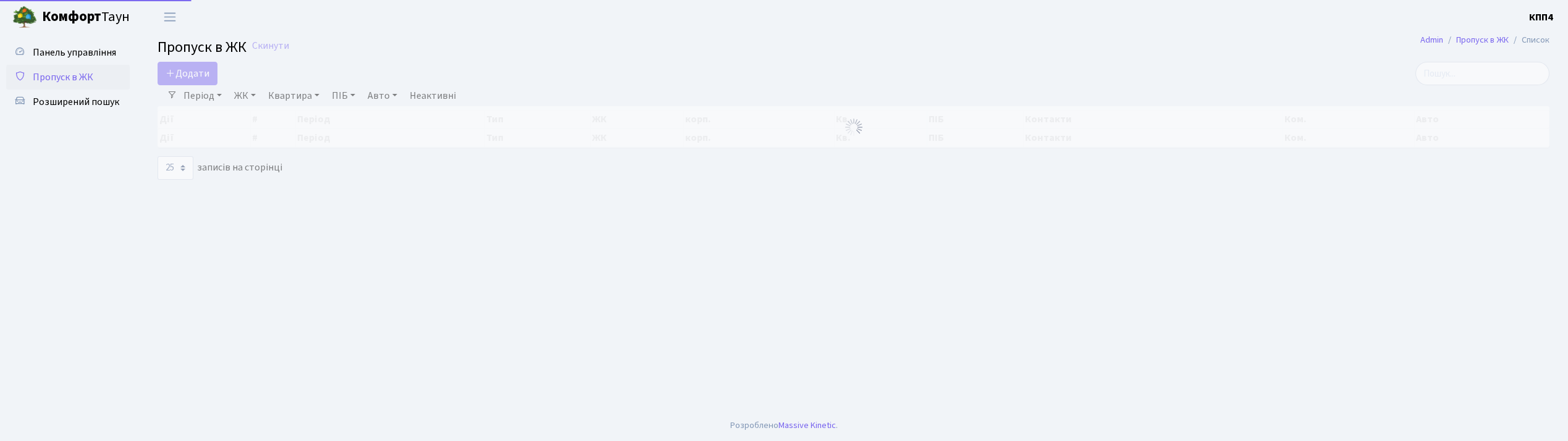
select select "25"
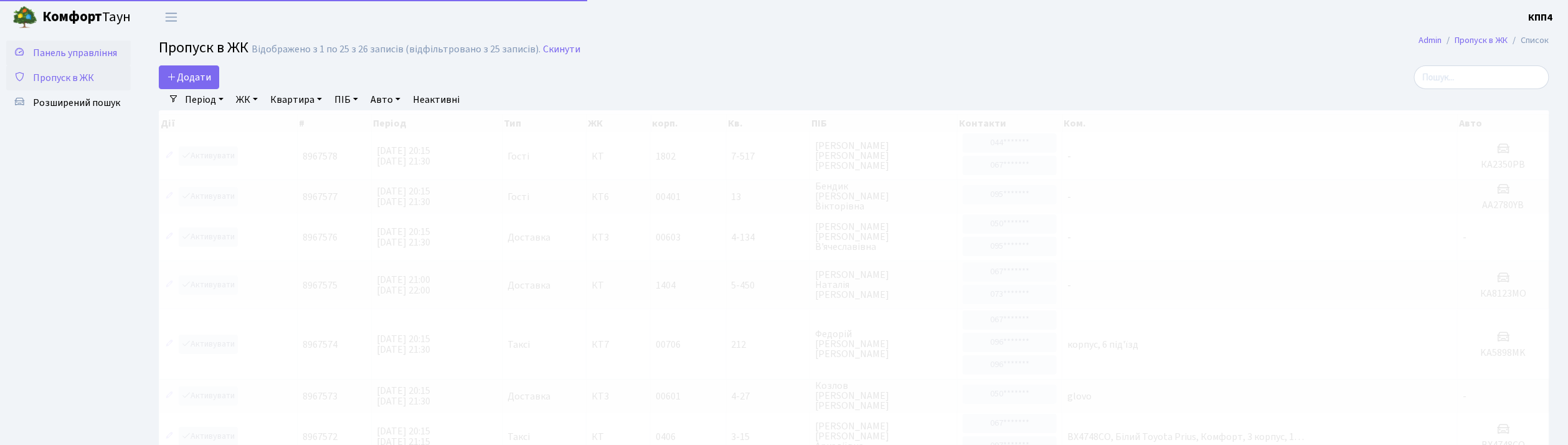
click at [75, 53] on span "Панель управління" at bounding box center [75, 53] width 84 height 14
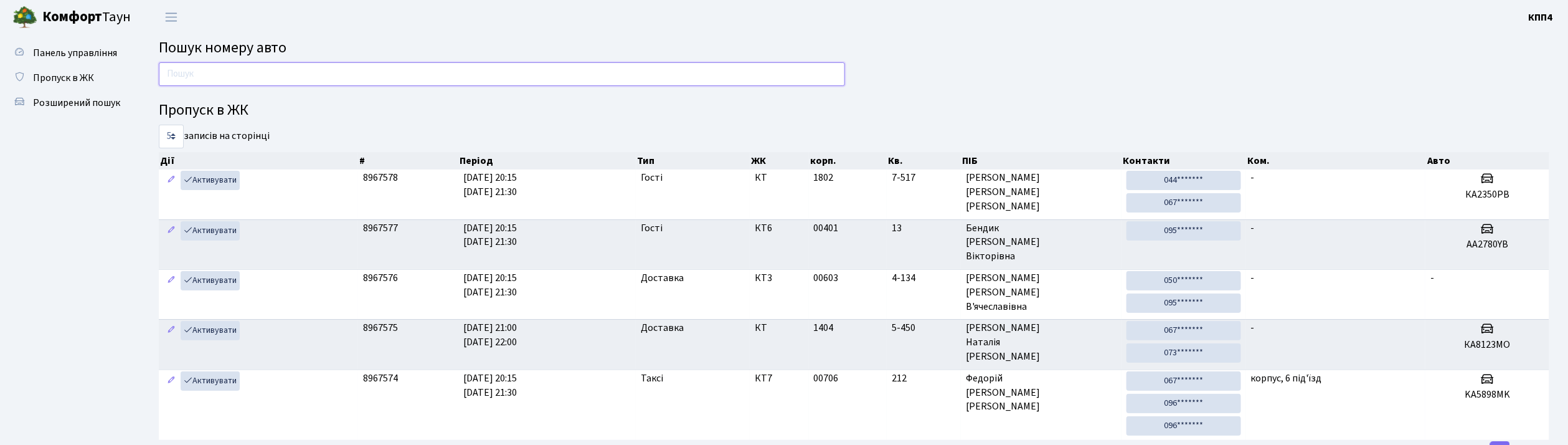
click at [202, 76] on input "text" at bounding box center [502, 74] width 686 height 24
type input "2"
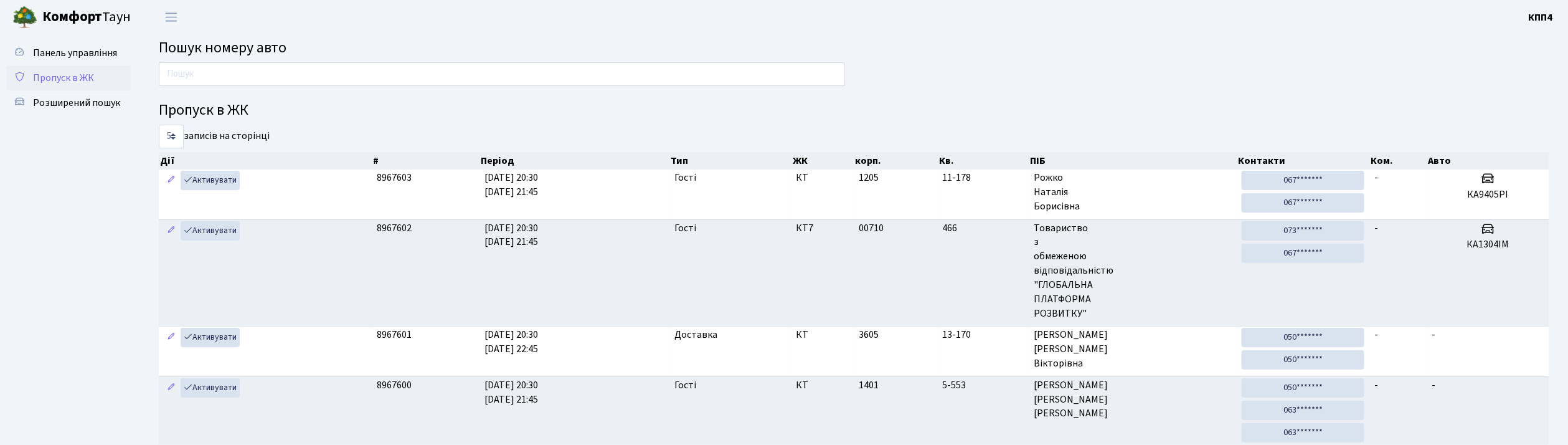
click at [60, 73] on span "Пропуск в ЖК" at bounding box center [63, 78] width 61 height 14
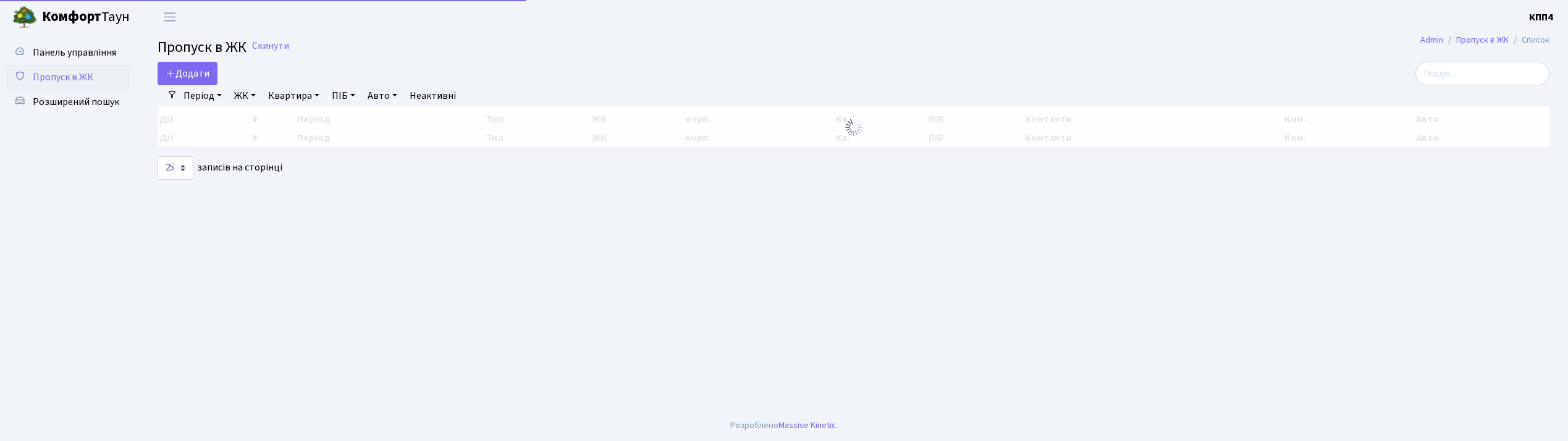
select select "25"
click at [189, 74] on span "Додати" at bounding box center [187, 74] width 44 height 14
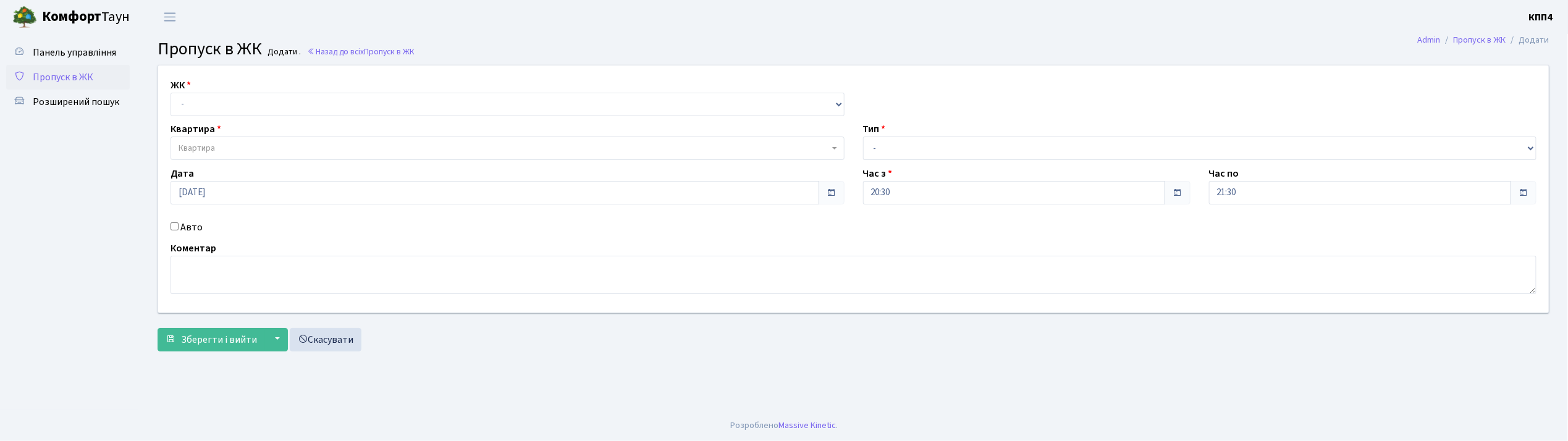
click at [178, 230] on div "Авто" at bounding box center [507, 227] width 693 height 15
click at [176, 230] on div "Авто" at bounding box center [507, 227] width 693 height 15
click at [173, 227] on input "Авто" at bounding box center [175, 227] width 8 height 8
checkbox input "true"
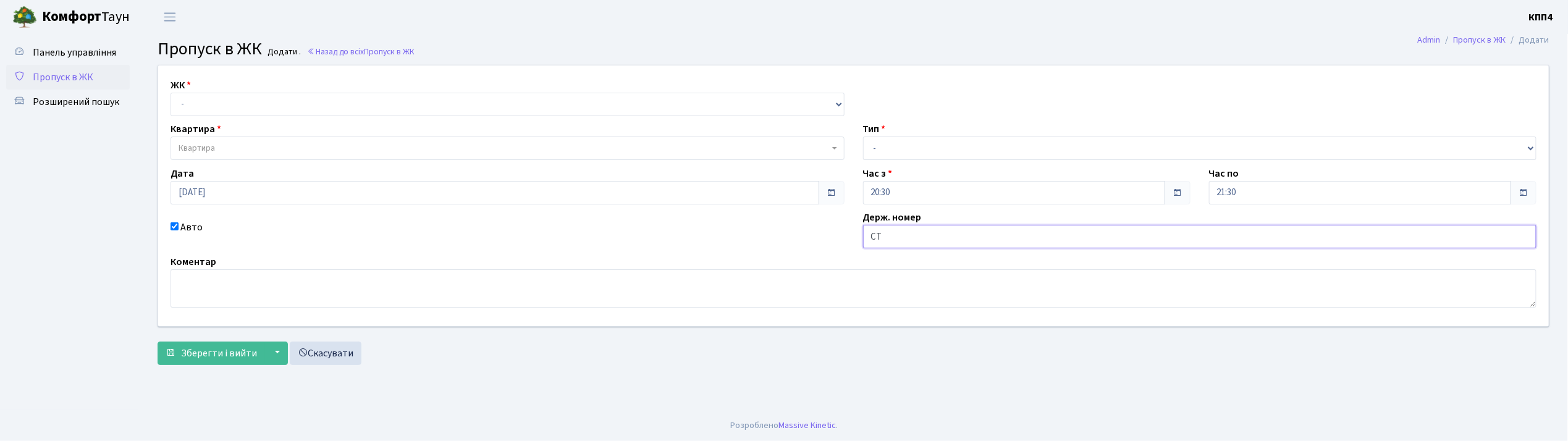
type input "С"
type input "SТ514КН"
click at [209, 106] on select "- КТ, вул. Регенераторна, 4 КТ2, просп. Соборності, 17 КТ3, вул. Березнева, 16 …" at bounding box center [508, 105] width 674 height 24
select select "271"
click at [171, 93] on select "- КТ, вул. Регенераторна, 4 КТ2, просп. Соборності, 17 КТ3, вул. Березнева, 16 …" at bounding box center [508, 105] width 674 height 24
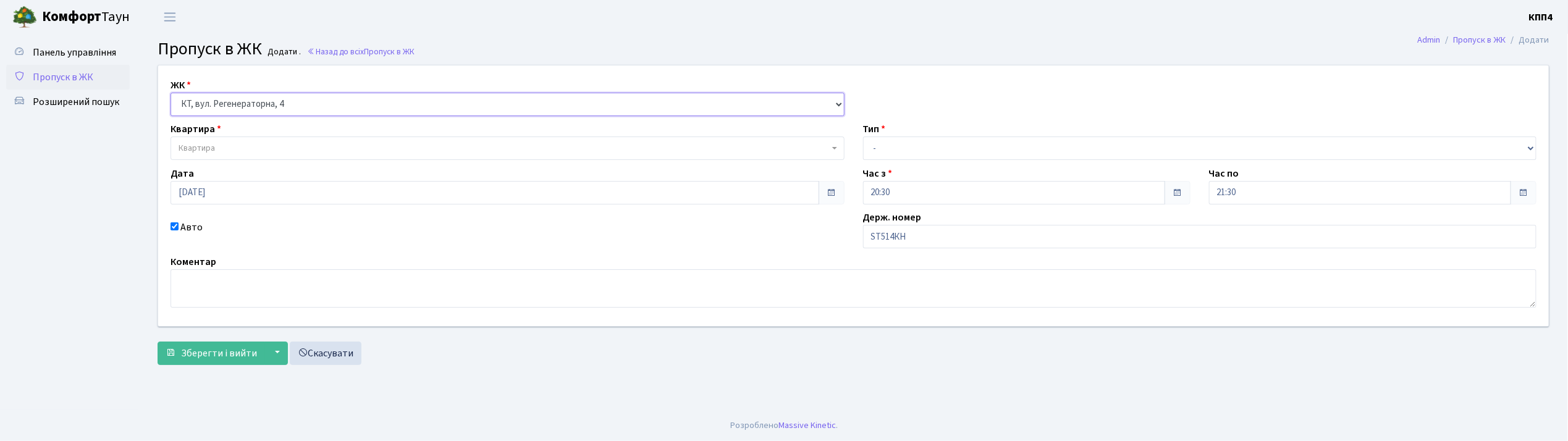
select select
click at [207, 155] on span "Квартира" at bounding box center [508, 148] width 674 height 24
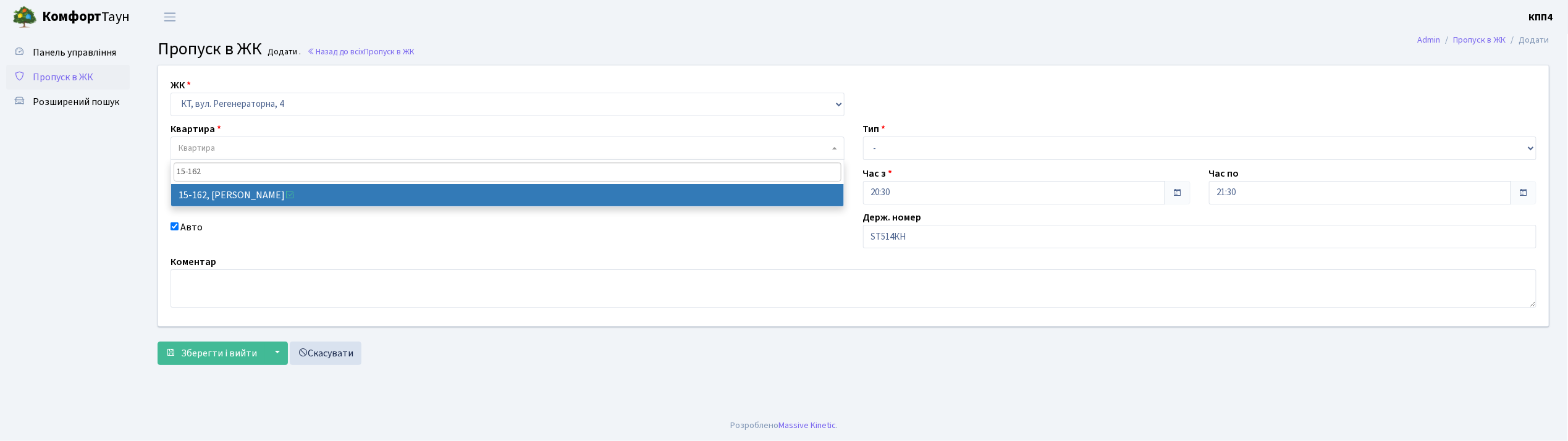
type input "15-162"
select select "8937"
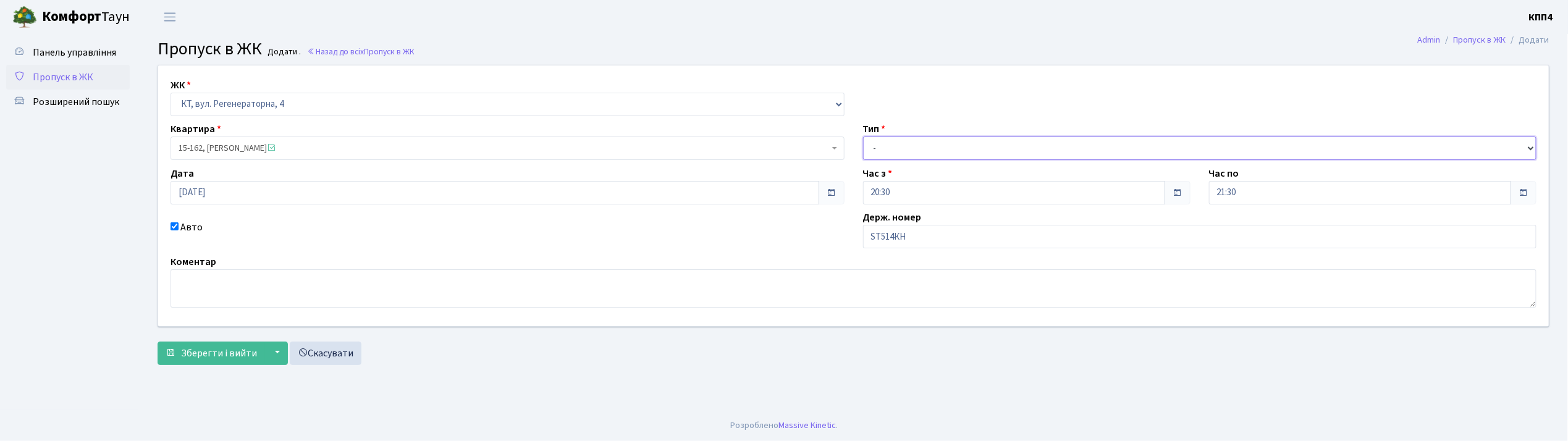
click at [909, 149] on select "- Доставка Таксі Гості Сервіс" at bounding box center [1200, 148] width 674 height 24
select select "2"
click at [863, 137] on select "- Доставка Таксі Гості Сервіс" at bounding box center [1200, 148] width 674 height 24
click at [214, 352] on span "Зберегти і вийти" at bounding box center [219, 354] width 76 height 14
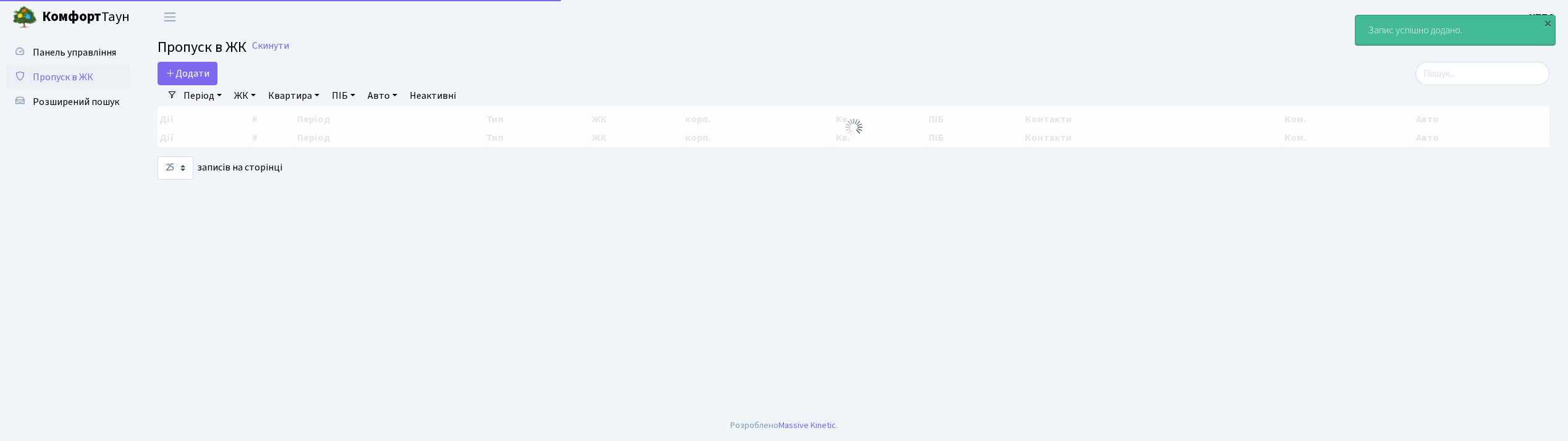
select select "25"
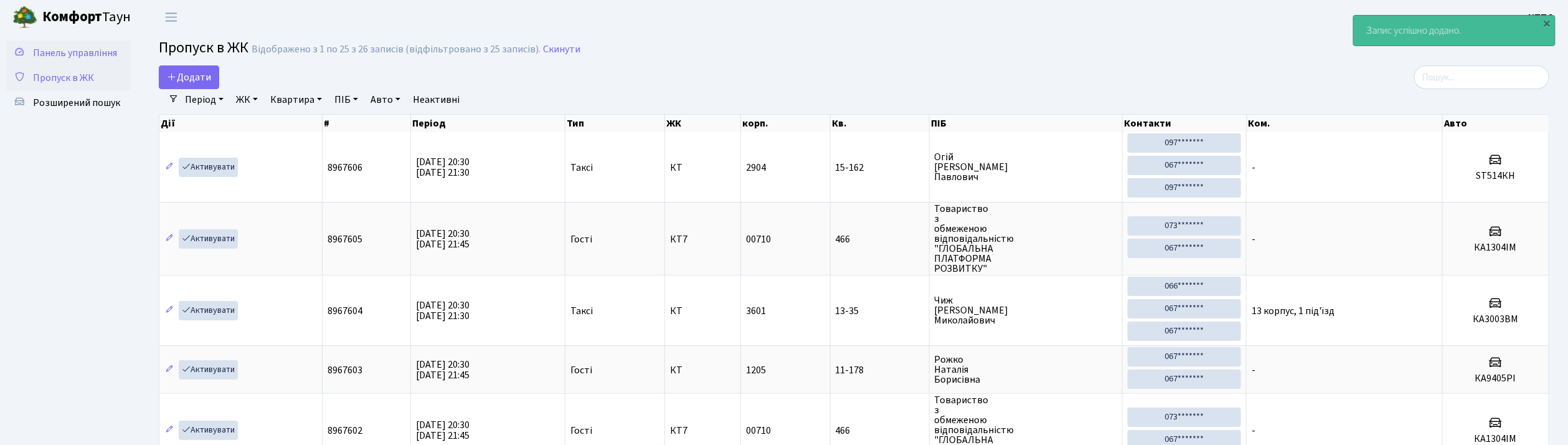
click at [72, 52] on span "Панель управління" at bounding box center [75, 53] width 84 height 14
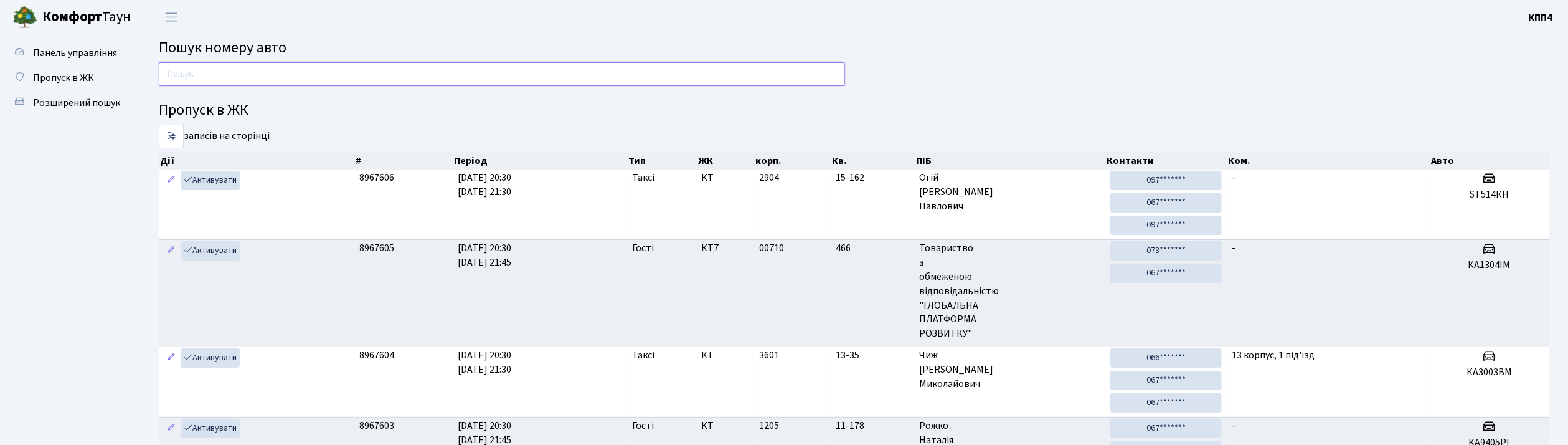
click at [230, 81] on input "text" at bounding box center [502, 74] width 686 height 24
click at [65, 80] on span "Пропуск в ЖК" at bounding box center [63, 78] width 61 height 14
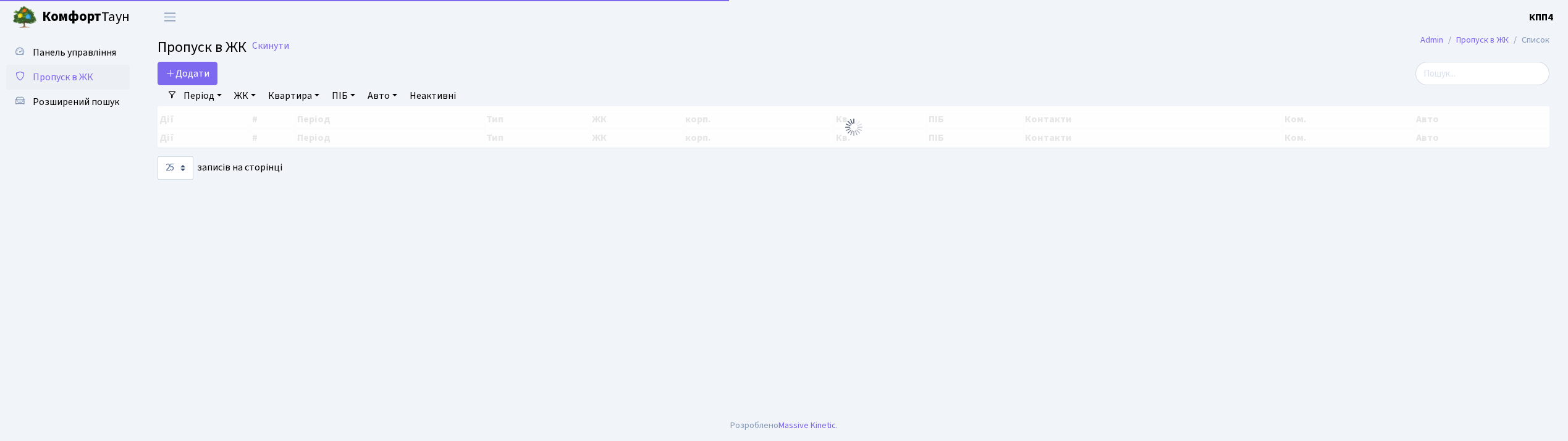
select select "25"
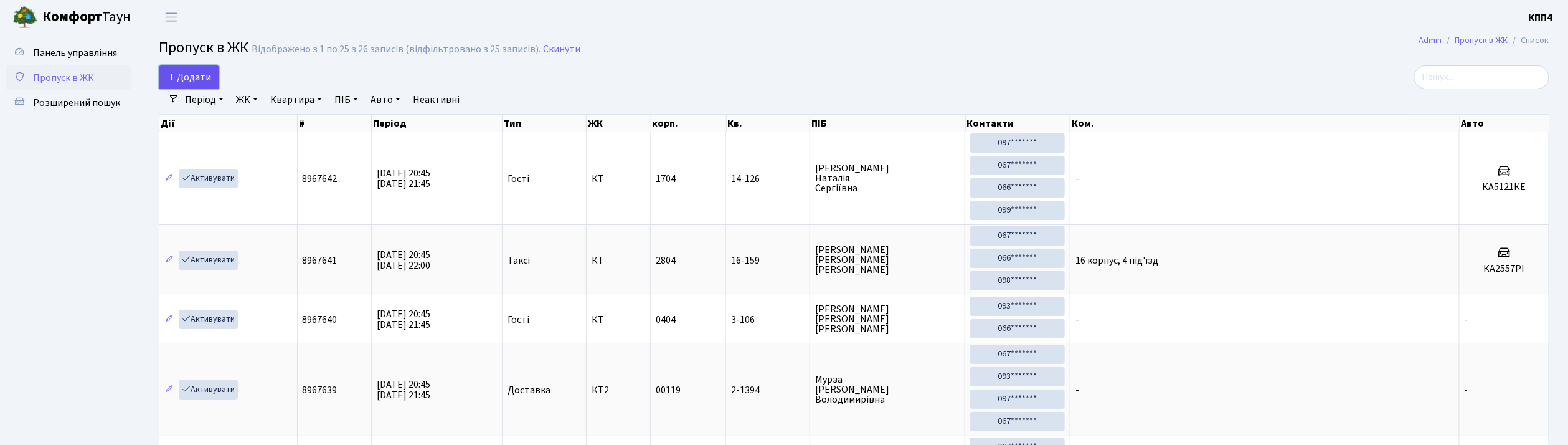
click at [187, 80] on span "Додати" at bounding box center [189, 78] width 44 height 14
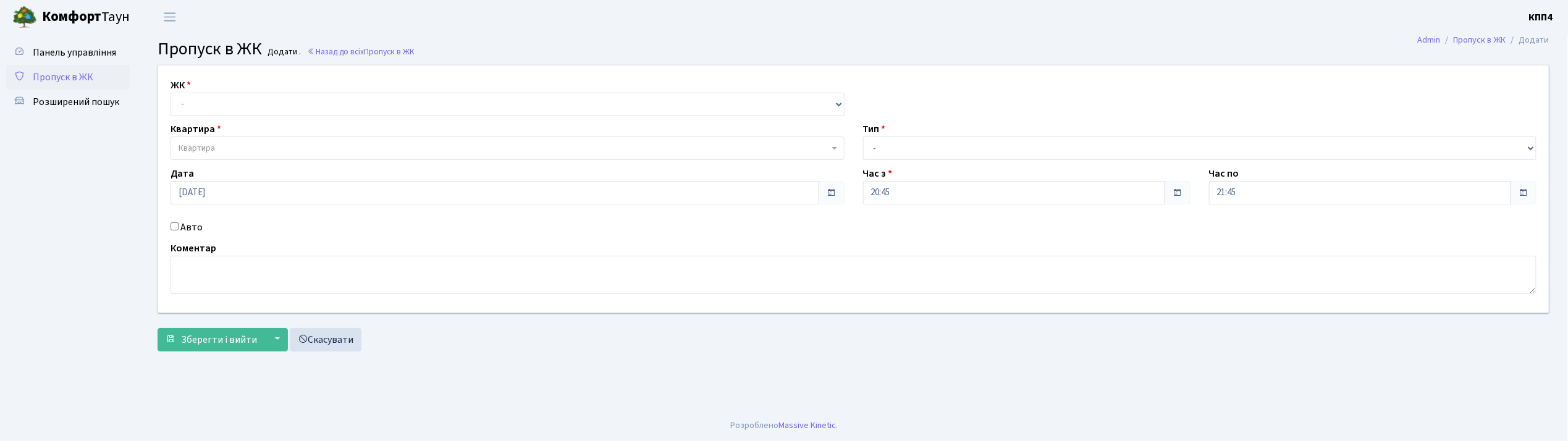
click at [174, 223] on input "Авто" at bounding box center [175, 227] width 8 height 8
checkbox input "true"
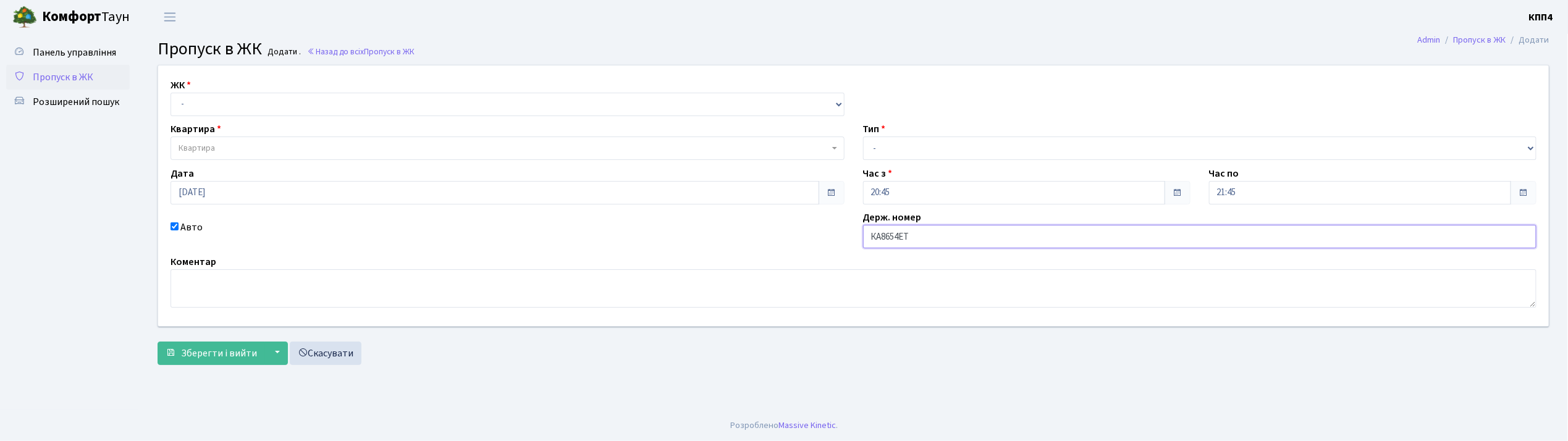
type input "КА8654ЕТ"
click at [200, 105] on select "- КТ, вул. Регенераторна, 4 КТ2, просп. Соборності, 17 КТ3, вул. Березнева, 16 …" at bounding box center [508, 105] width 674 height 24
select select "271"
click at [171, 93] on select "- КТ, вул. Регенераторна, 4 КТ2, просп. Соборності, 17 КТ3, вул. Березнева, 16 …" at bounding box center [508, 105] width 674 height 24
select select
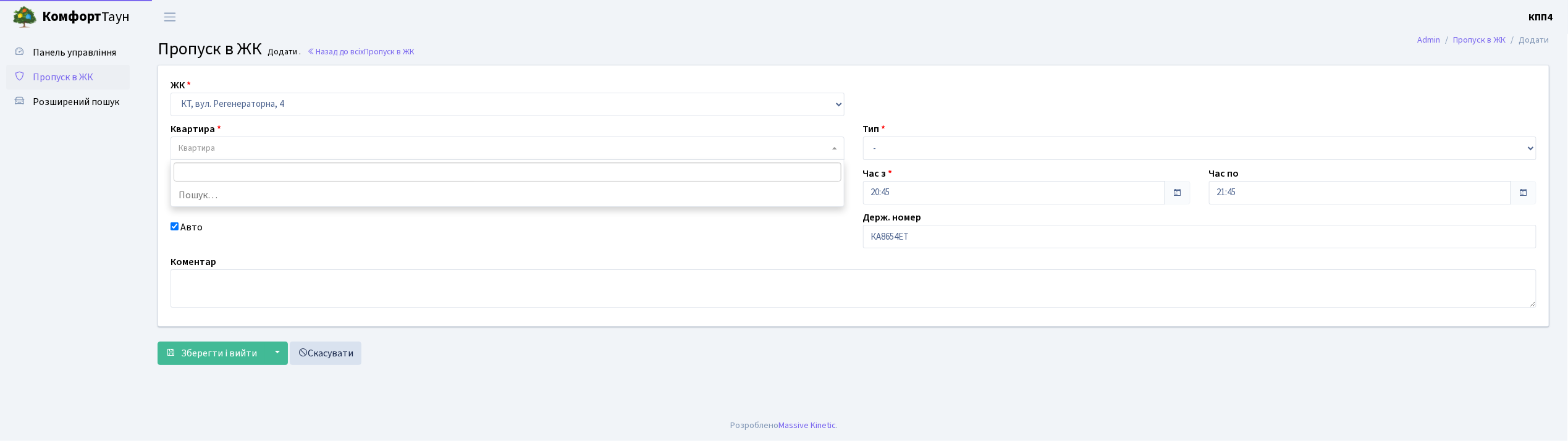
click at [209, 150] on span "Квартира" at bounding box center [196, 148] width 37 height 12
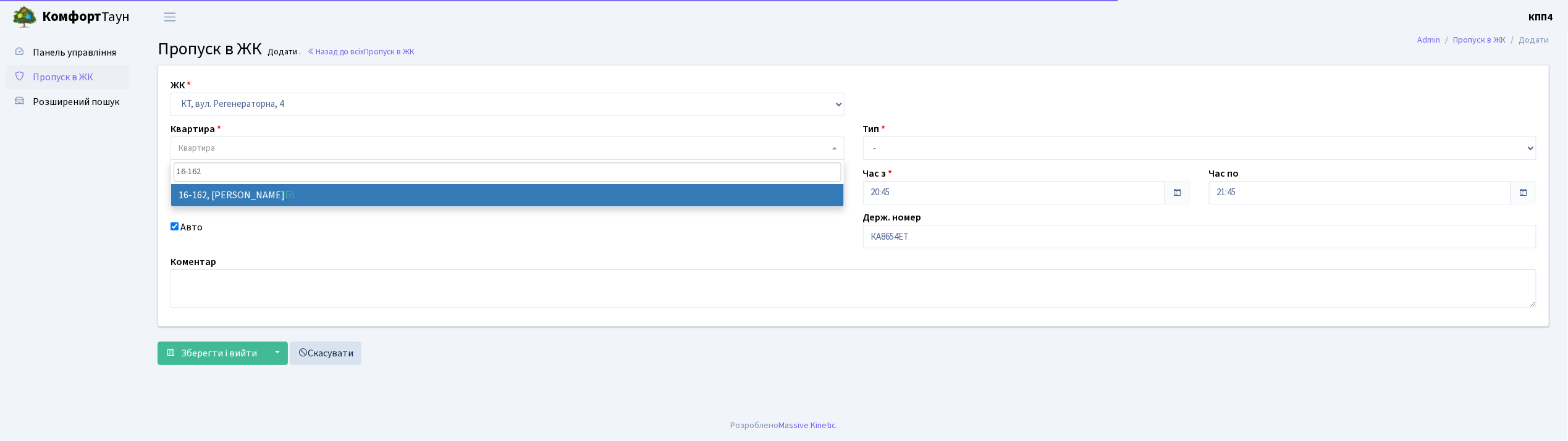
type input "16-162"
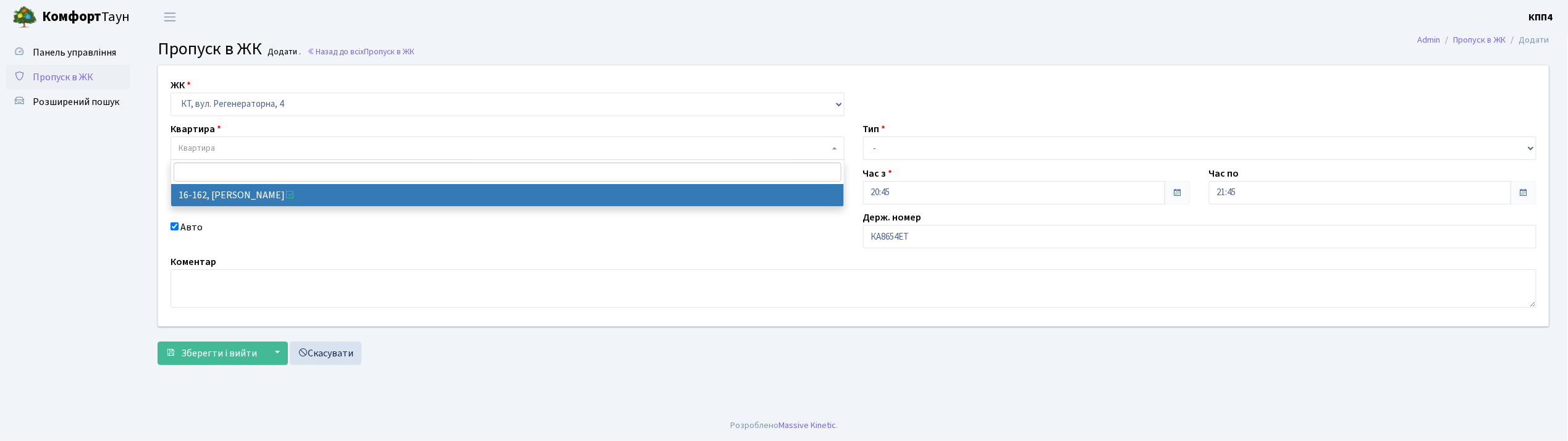
select select "8723"
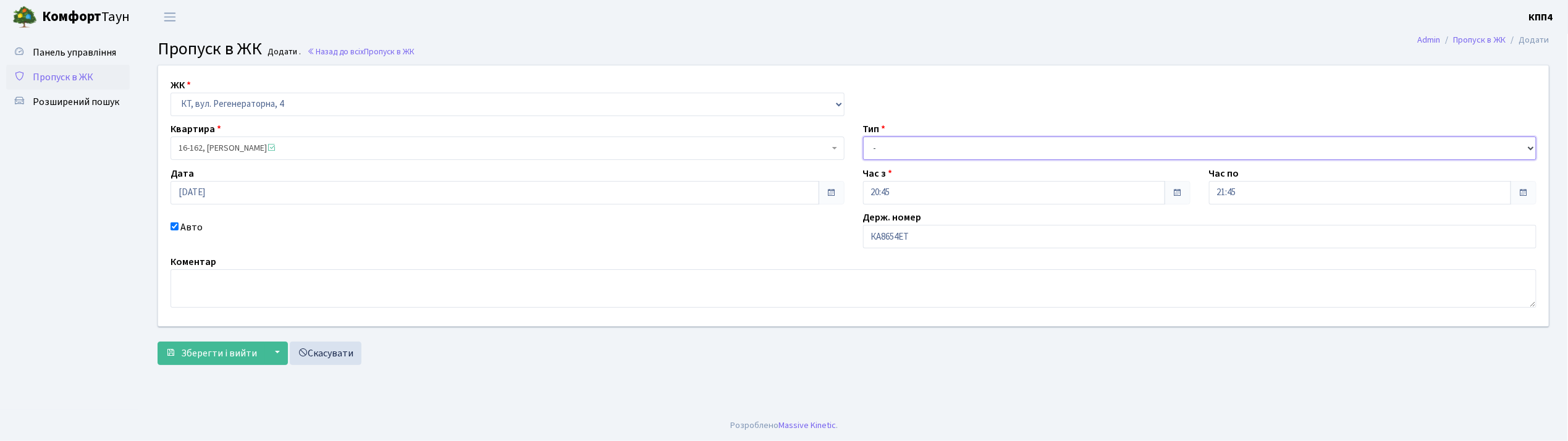
click at [935, 147] on select "- Доставка Таксі Гості Сервіс" at bounding box center [1200, 148] width 674 height 24
select select "2"
click at [863, 137] on select "- Доставка Таксі Гості Сервіс" at bounding box center [1200, 148] width 674 height 24
click at [216, 356] on span "Зберегти і вийти" at bounding box center [219, 354] width 76 height 14
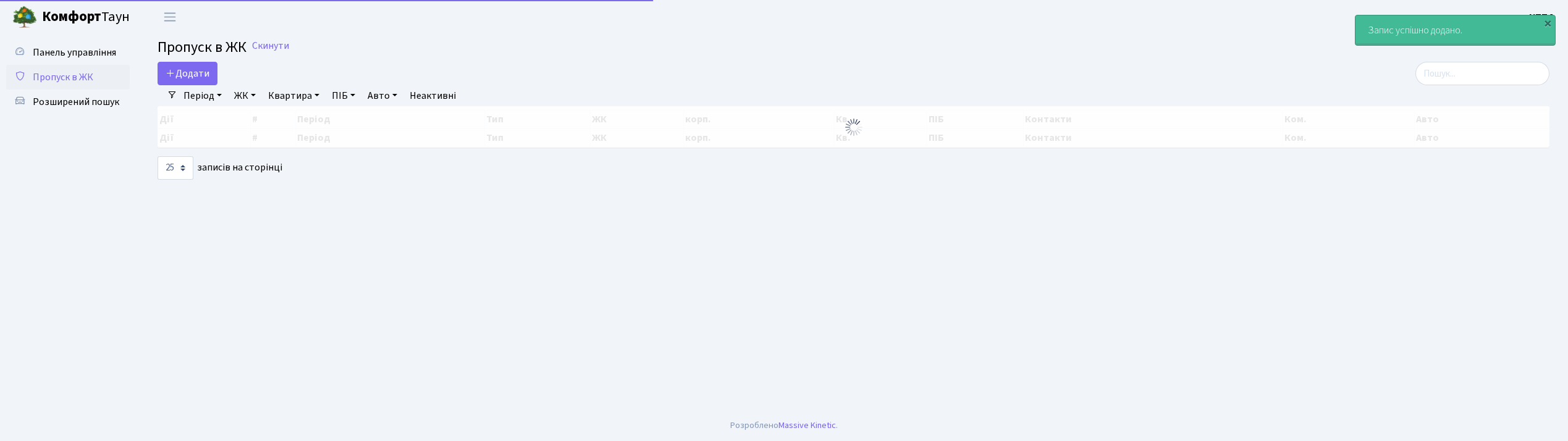
select select "25"
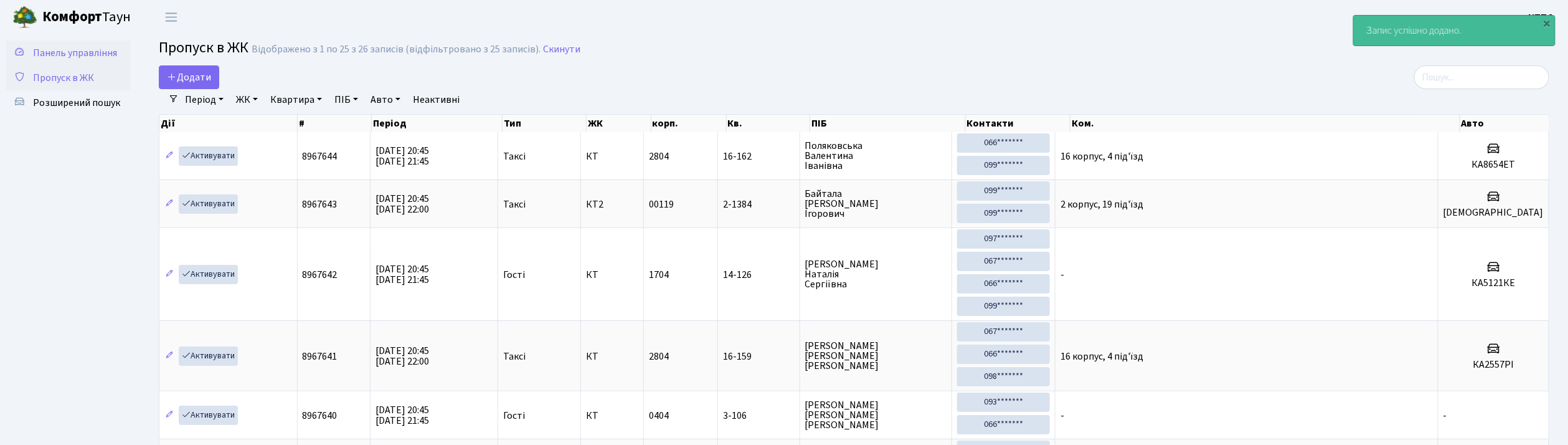
click at [78, 53] on span "Панель управління" at bounding box center [75, 53] width 84 height 14
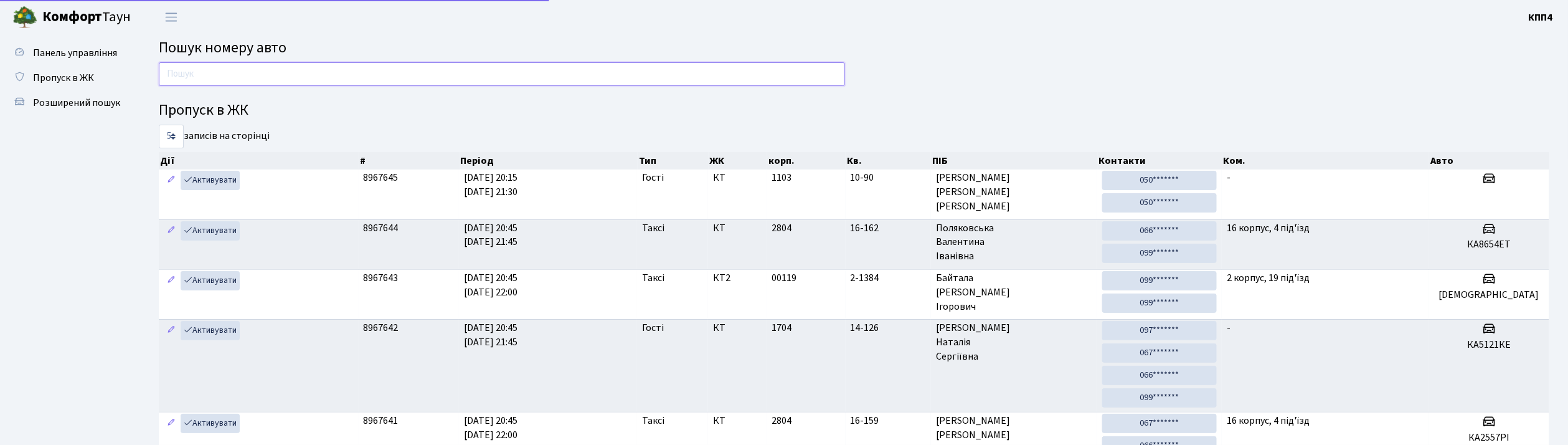
click at [214, 78] on input "text" at bounding box center [502, 74] width 686 height 24
click at [66, 71] on span "Пропуск в ЖК" at bounding box center [63, 78] width 61 height 14
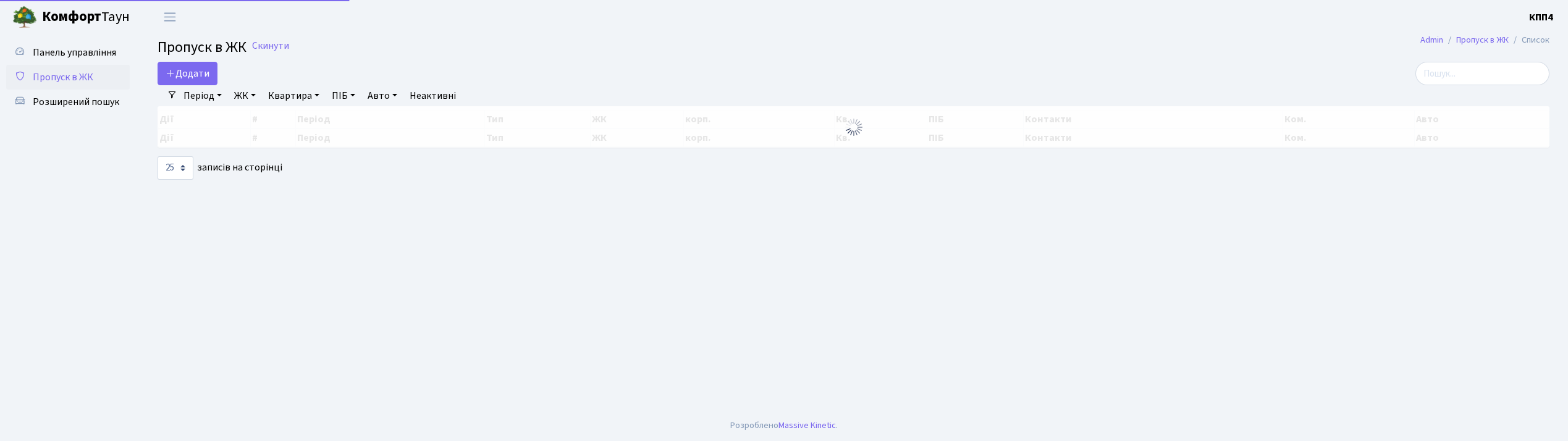
select select "25"
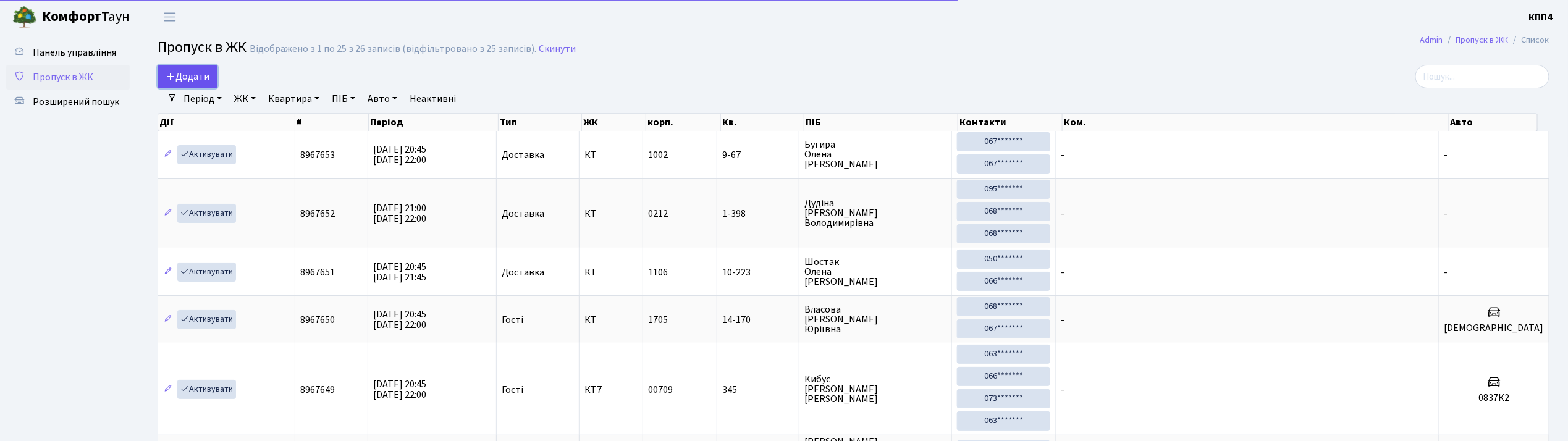
click at [184, 78] on span "Додати" at bounding box center [187, 77] width 44 height 14
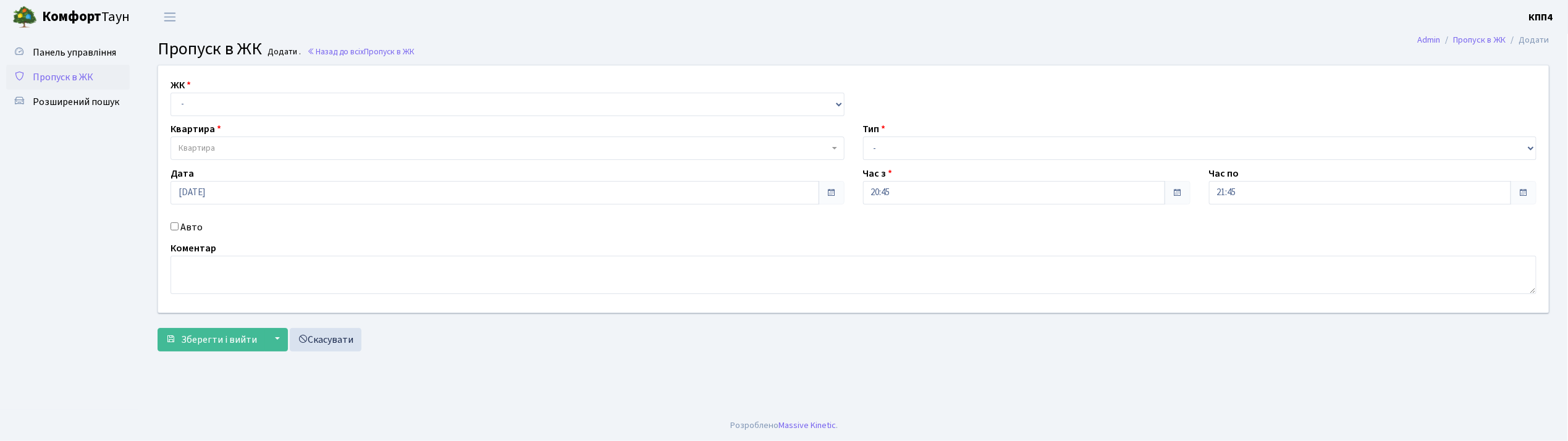
click at [173, 229] on input "Авто" at bounding box center [175, 227] width 8 height 8
checkbox input "true"
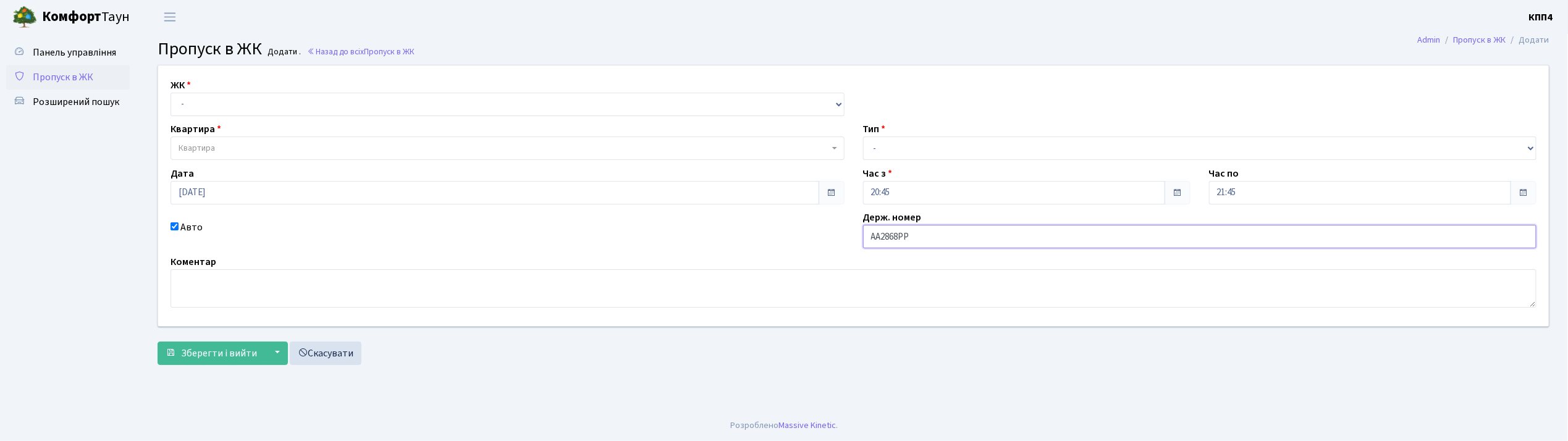
type input "АА2868РР"
click at [189, 107] on select "- КТ, вул. Регенераторна, 4 КТ2, просп. Соборності, 17 КТ3, вул. Березнева, 16 …" at bounding box center [508, 105] width 674 height 24
select select "271"
click at [171, 93] on select "- КТ, вул. Регенераторна, 4 КТ2, просп. Соборності, 17 КТ3, вул. Березнева, 16 …" at bounding box center [508, 105] width 674 height 24
select select
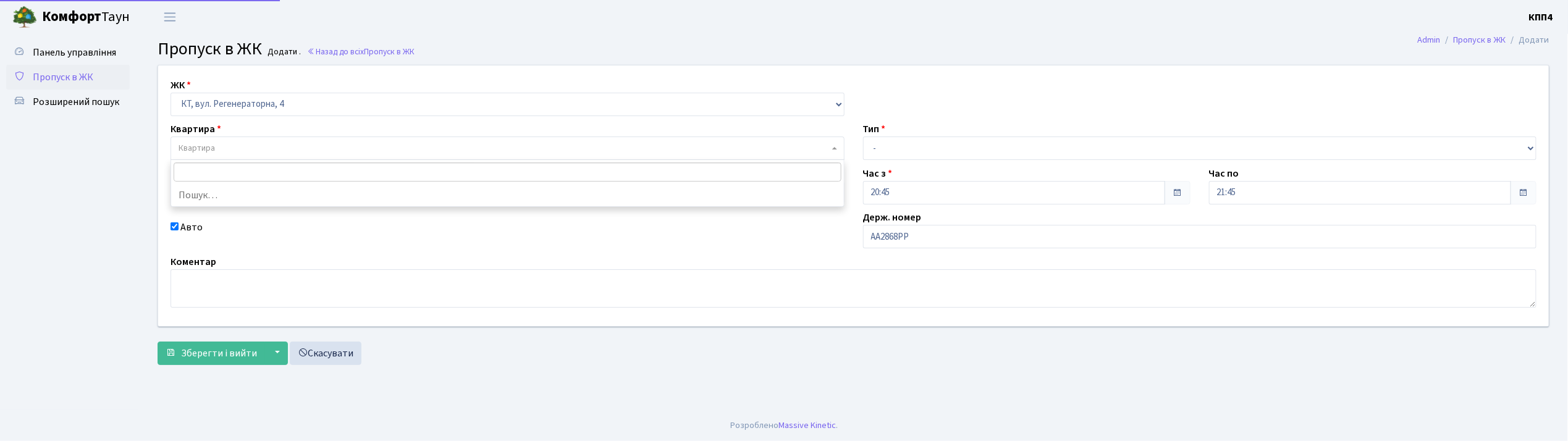
click at [189, 150] on span "Квартира" at bounding box center [196, 148] width 37 height 12
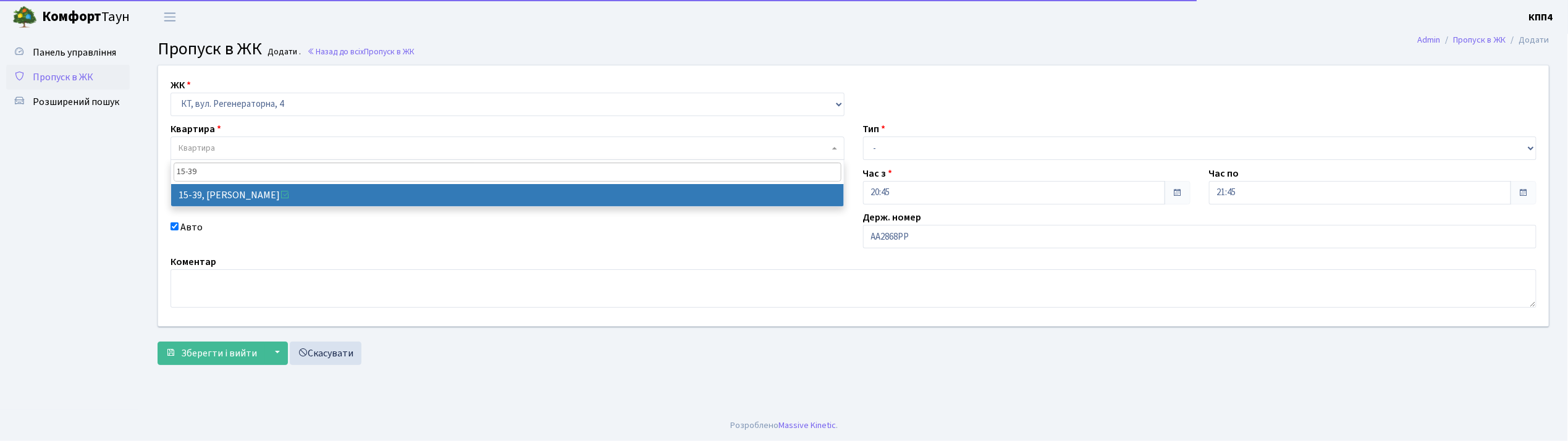
type input "15-39"
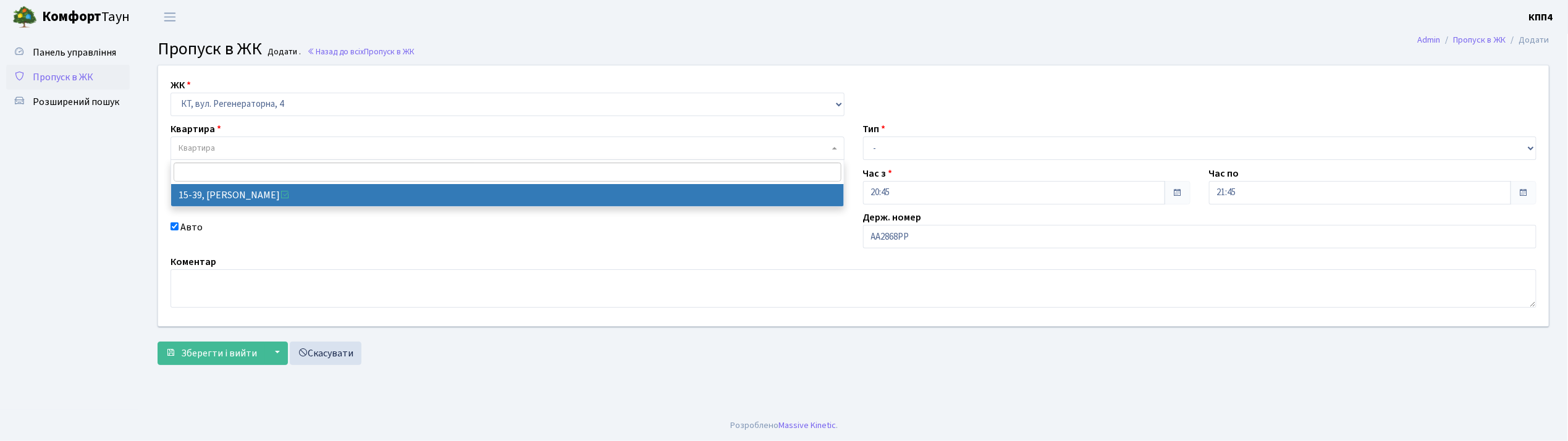
select select "8814"
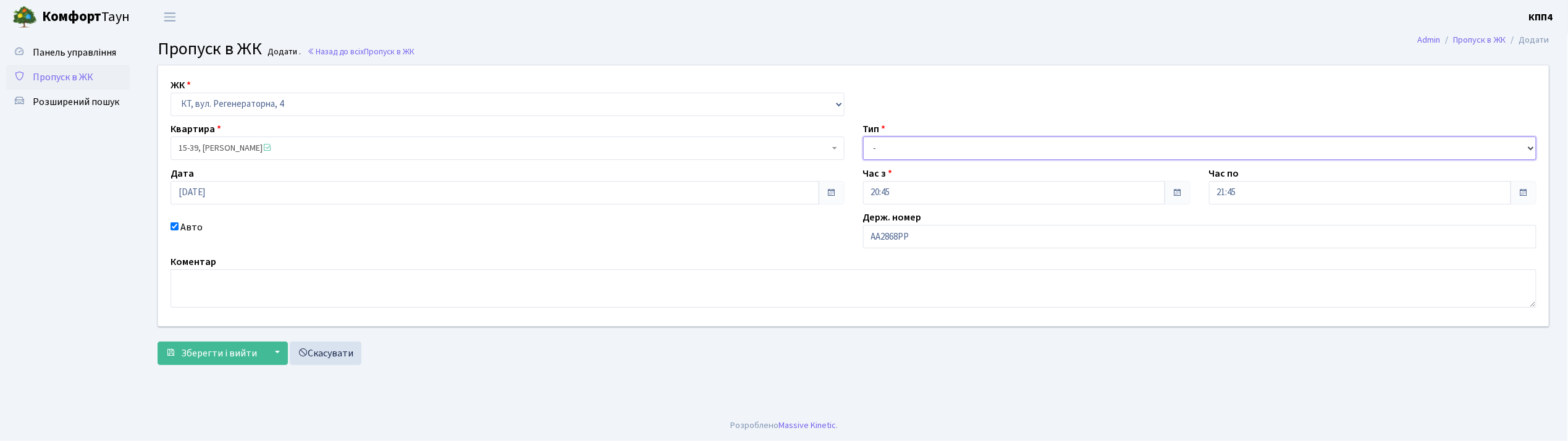
click at [909, 155] on select "- Доставка Таксі Гості Сервіс" at bounding box center [1200, 148] width 674 height 24
select select "2"
click at [863, 137] on select "- Доставка Таксі Гості Сервіс" at bounding box center [1200, 148] width 674 height 24
click at [209, 354] on span "Зберегти і вийти" at bounding box center [219, 354] width 76 height 14
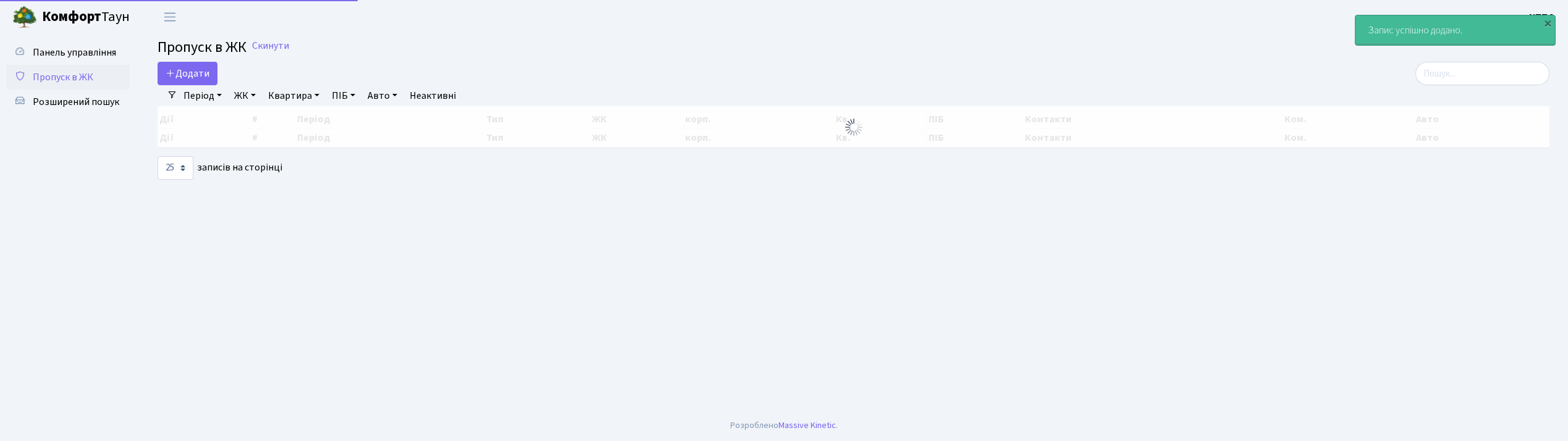
select select "25"
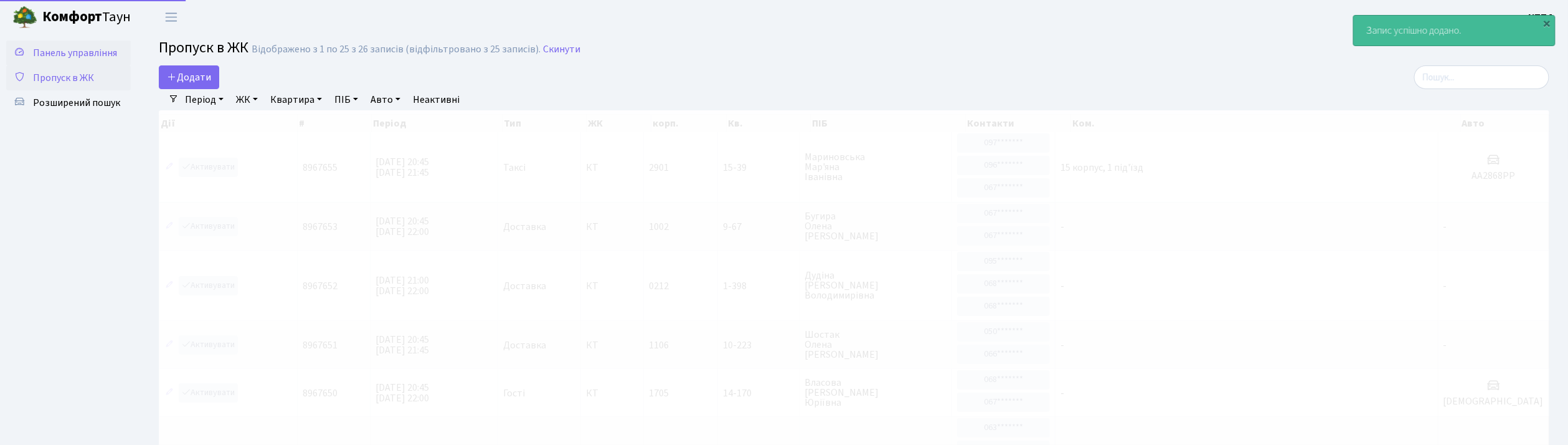
click at [95, 50] on span "Панель управління" at bounding box center [75, 53] width 84 height 14
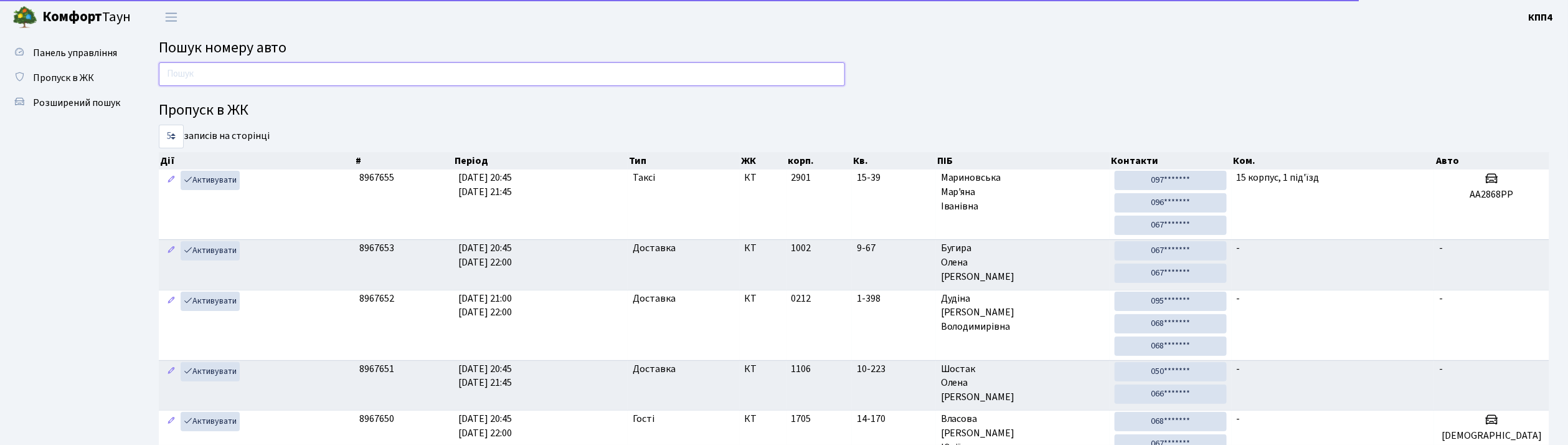
click at [242, 80] on input "text" at bounding box center [502, 74] width 686 height 24
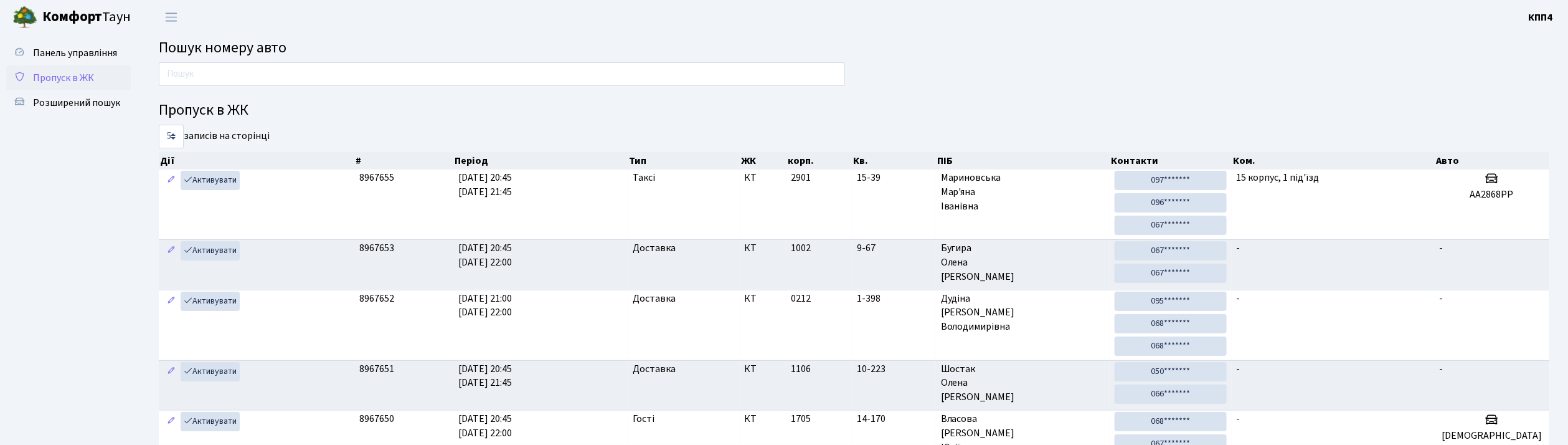
click at [71, 73] on span "Пропуск в ЖК" at bounding box center [63, 78] width 61 height 14
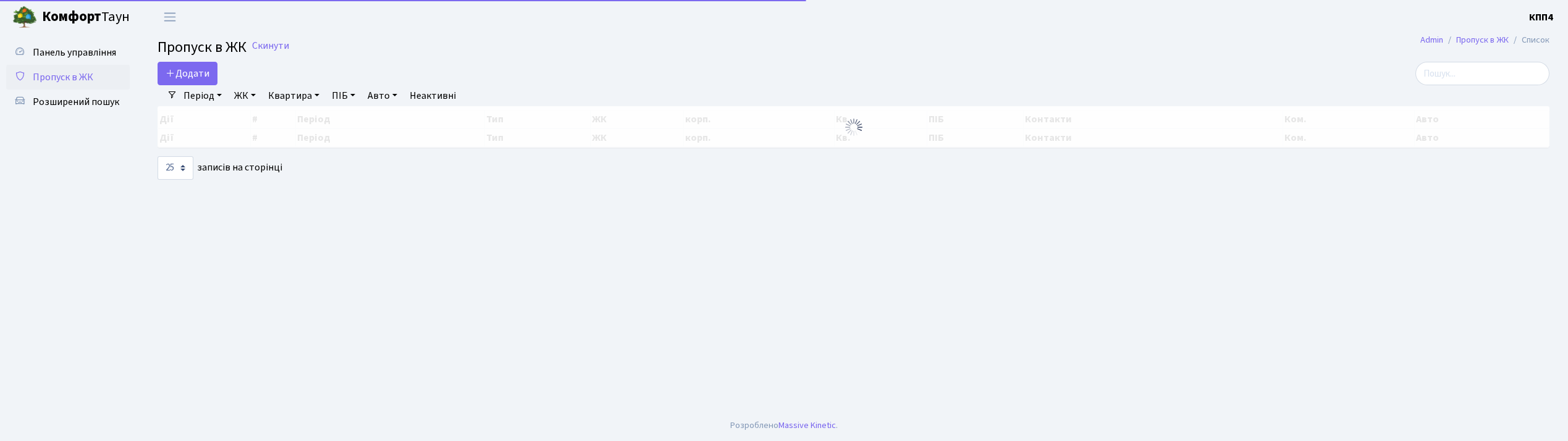
select select "25"
click at [178, 76] on span "Додати" at bounding box center [187, 74] width 44 height 14
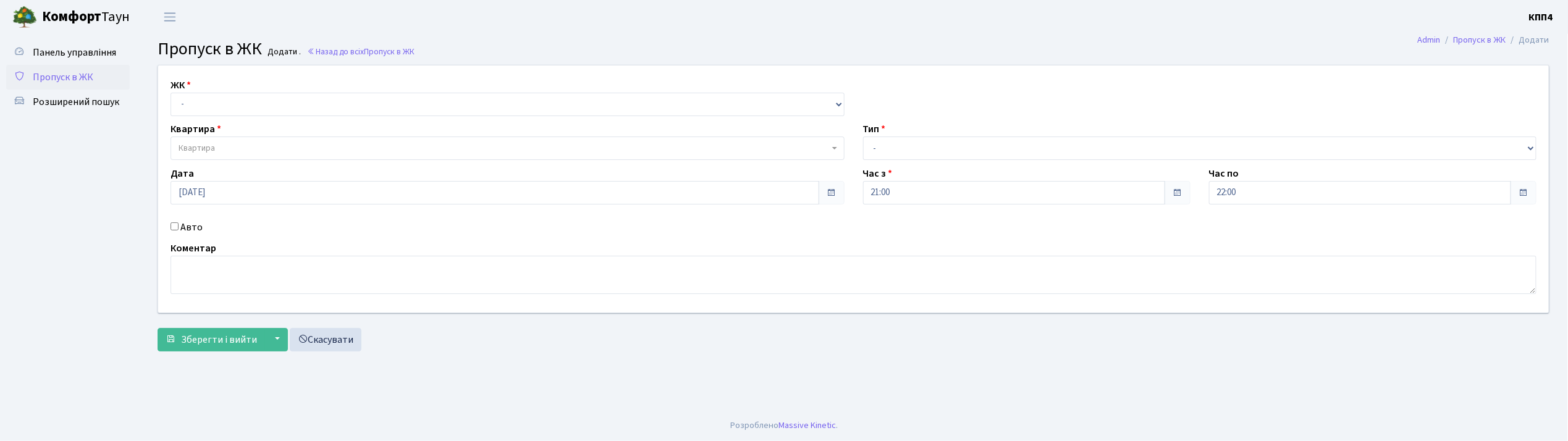
click at [176, 226] on input "Авто" at bounding box center [175, 227] width 8 height 8
checkbox input "true"
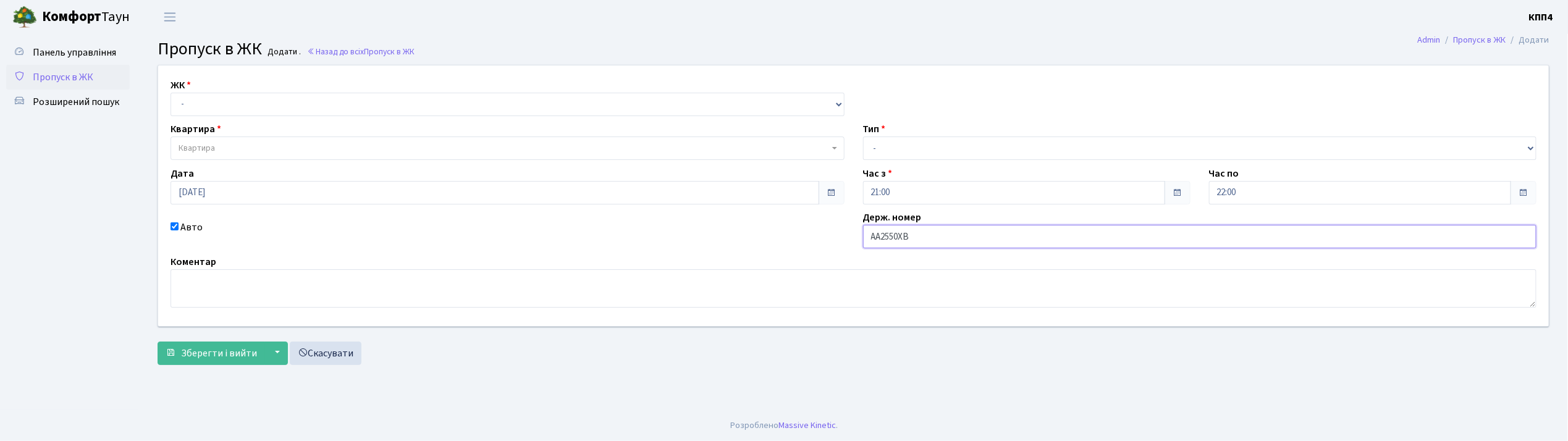
type input "АА2550ХВ"
click at [207, 101] on select "- КТ, вул. Регенераторна, 4 КТ2, просп. Соборності, 17 КТ3, вул. Березнева, 16 …" at bounding box center [508, 105] width 674 height 24
select select "271"
click at [171, 93] on select "- КТ, вул. Регенераторна, 4 КТ2, просп. Соборності, 17 КТ3, вул. Березнева, 16 …" at bounding box center [508, 105] width 674 height 24
select select
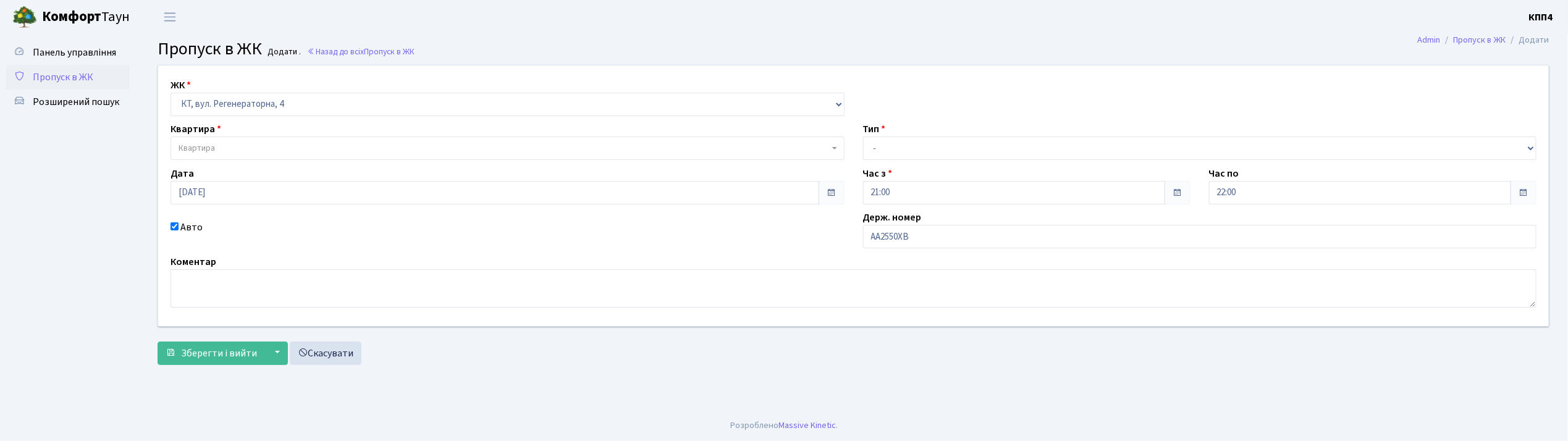
click at [212, 144] on span "Квартира" at bounding box center [196, 148] width 37 height 12
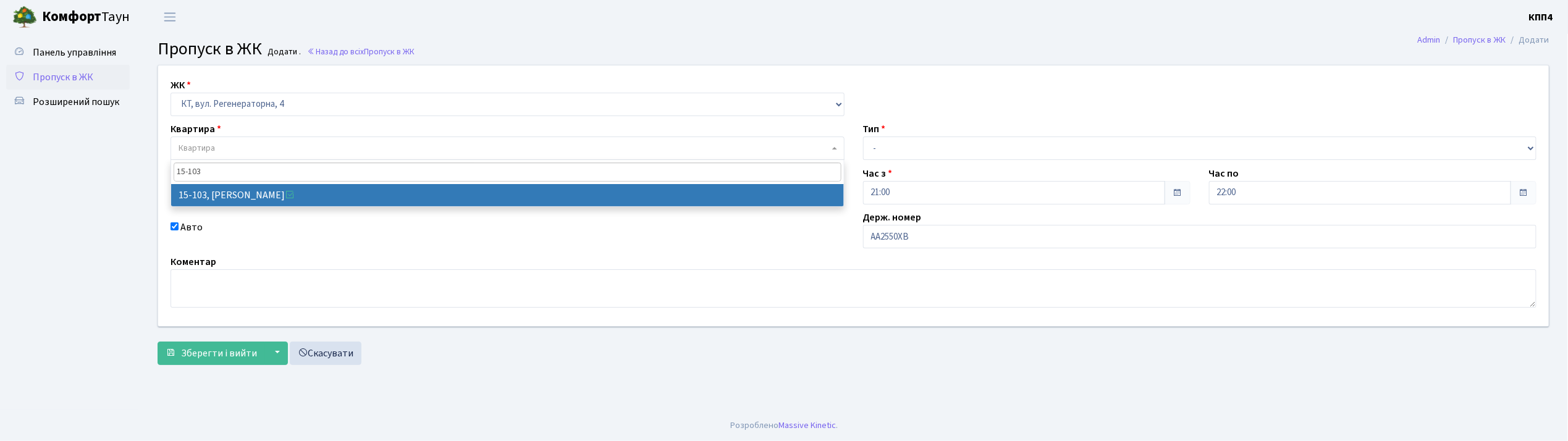
type input "15-103"
select select "8878"
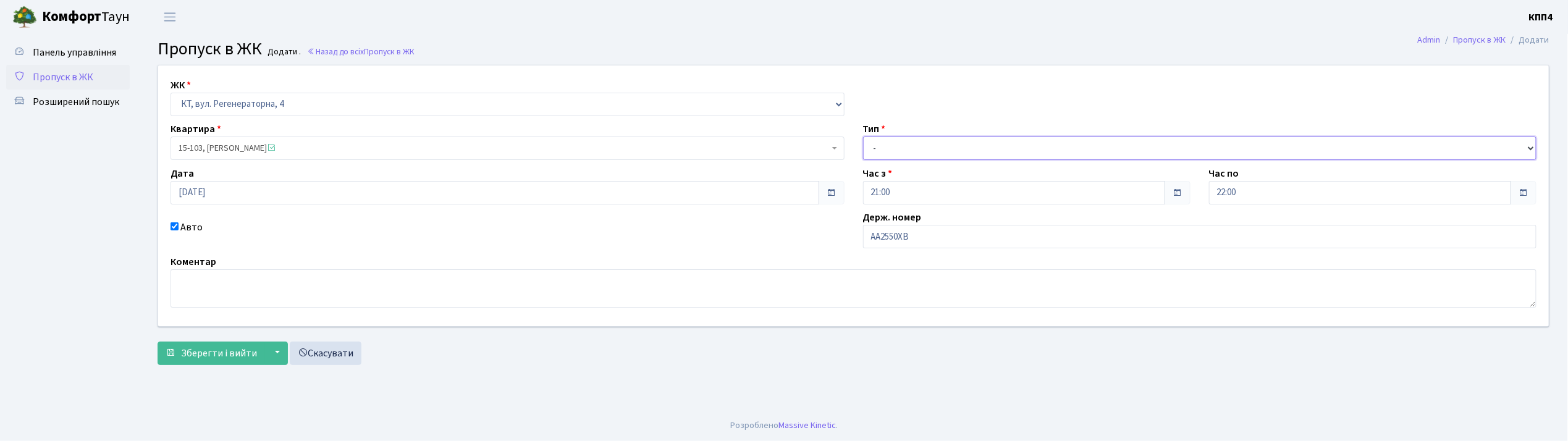
click at [885, 148] on select "- Доставка Таксі Гості Сервіс" at bounding box center [1200, 148] width 674 height 24
select select "2"
click at [863, 137] on select "- Доставка Таксі Гості Сервіс" at bounding box center [1200, 148] width 674 height 24
click at [236, 347] on span "Зберегти і вийти" at bounding box center [219, 354] width 76 height 14
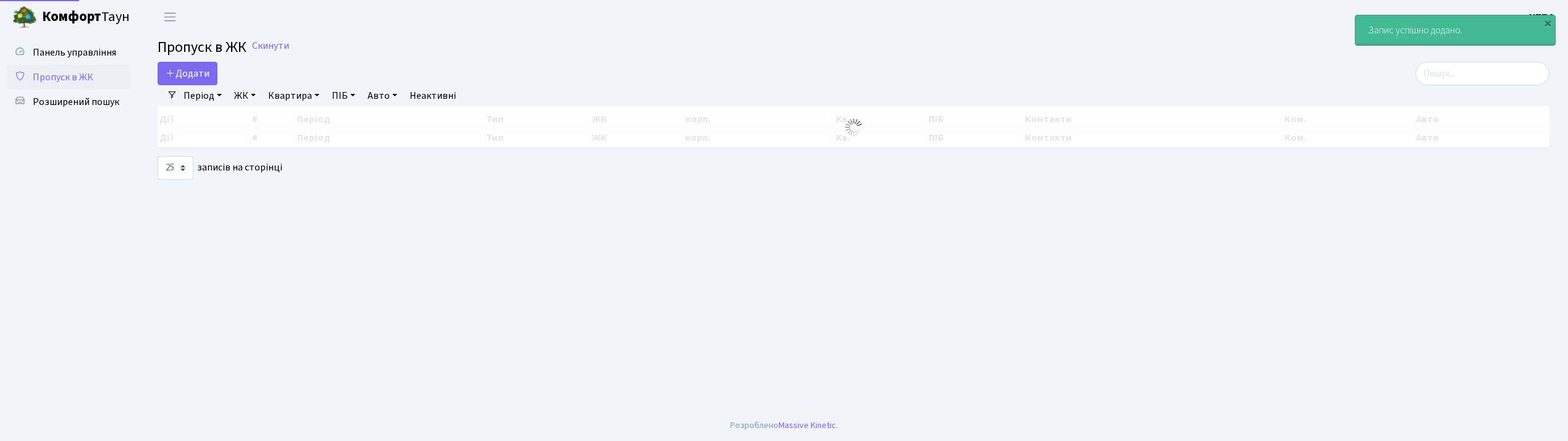
select select "25"
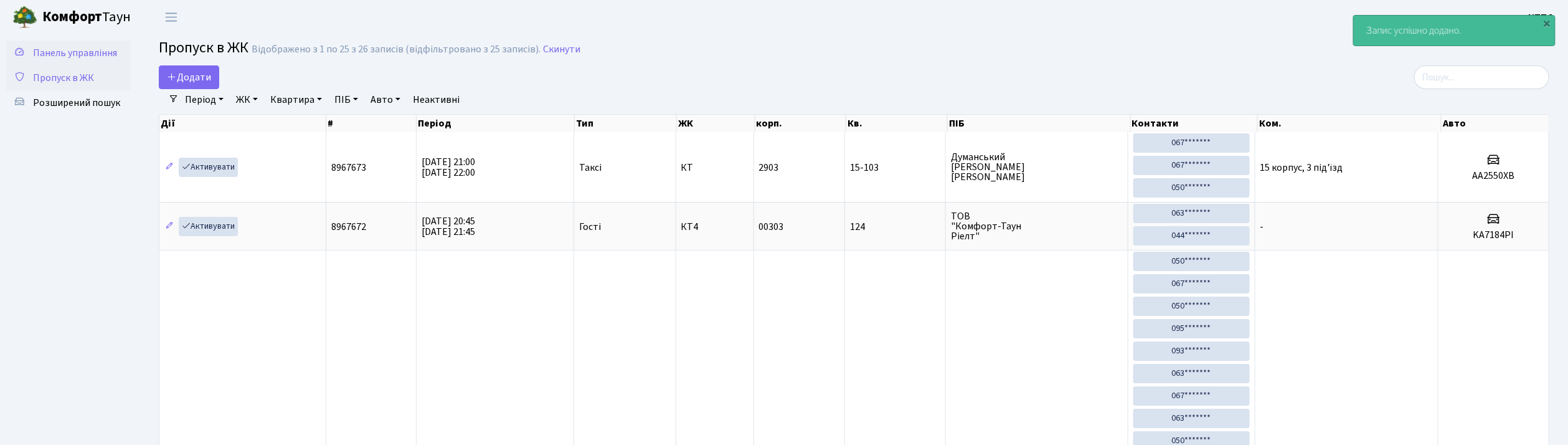
click at [92, 57] on span "Панель управління" at bounding box center [75, 53] width 84 height 14
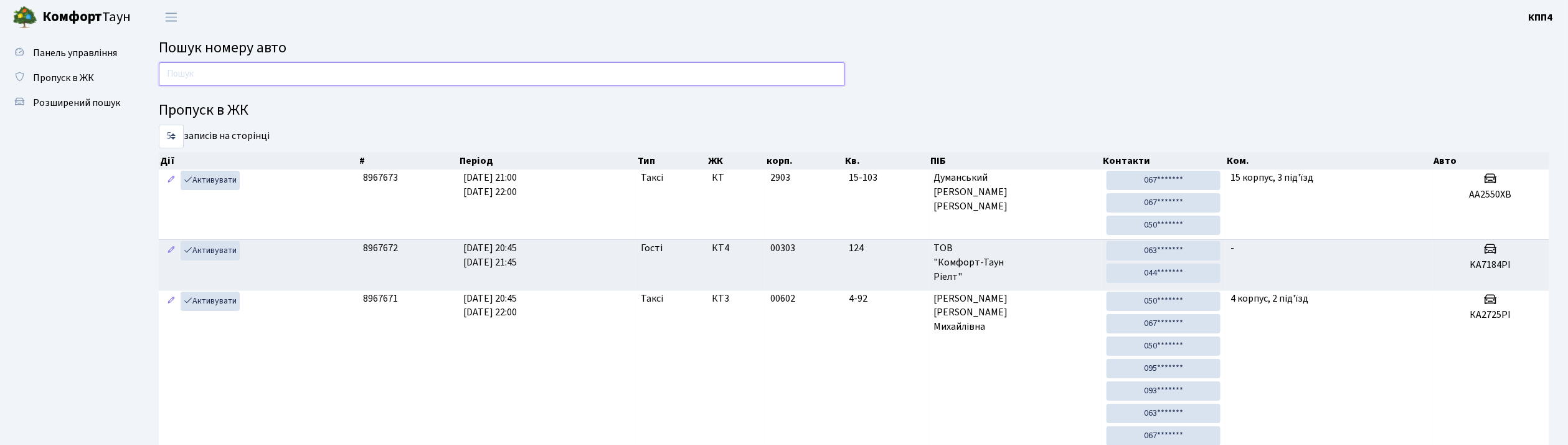
click at [282, 83] on input "text" at bounding box center [502, 74] width 686 height 24
